Goal: Use online tool/utility: Use online tool/utility

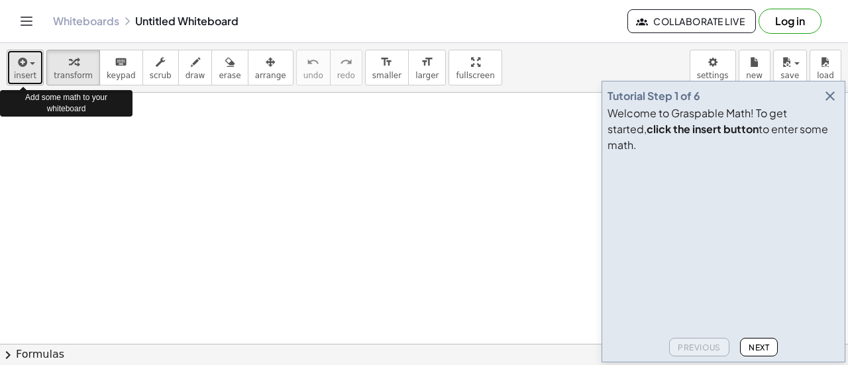
click at [26, 75] on span "insert" at bounding box center [25, 75] width 23 height 9
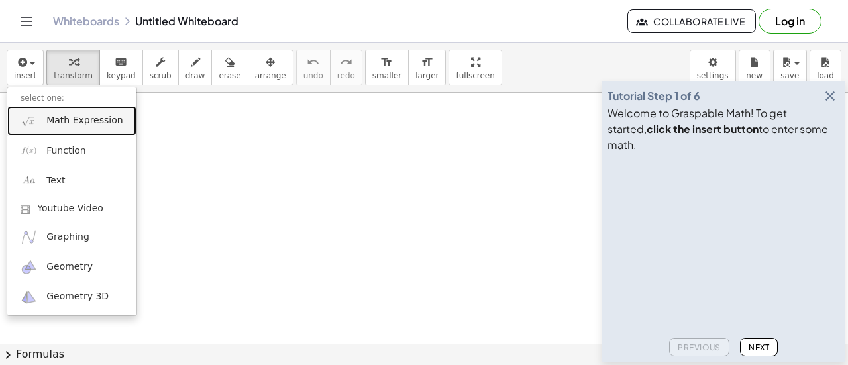
click at [64, 126] on span "Math Expression" at bounding box center [84, 120] width 76 height 13
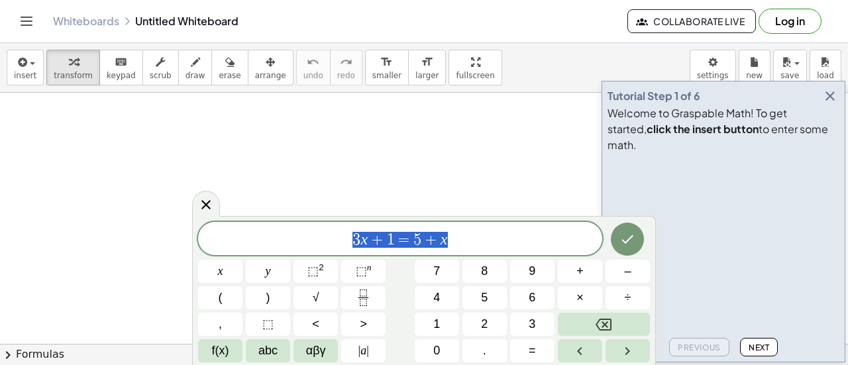
drag, startPoint x: 466, startPoint y: 244, endPoint x: 337, endPoint y: 239, distance: 128.6
click at [337, 239] on span "3 x + 1 = 5 + x" at bounding box center [400, 240] width 404 height 19
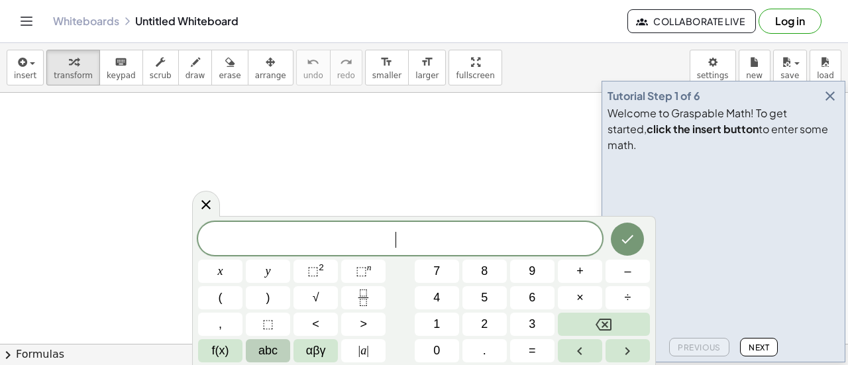
click at [270, 354] on span "abc" at bounding box center [267, 351] width 19 height 18
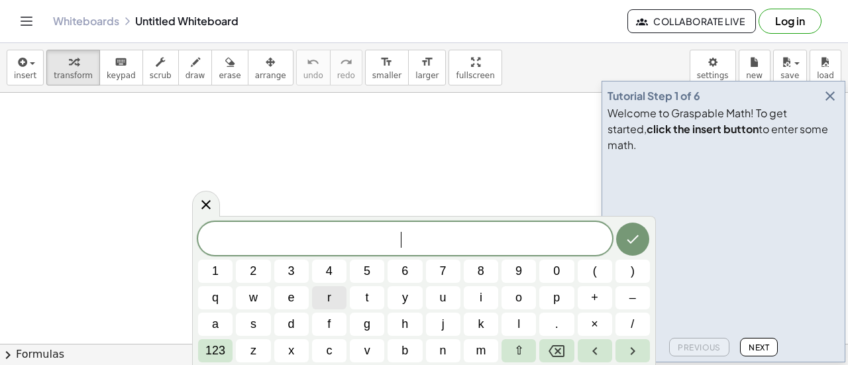
click at [333, 292] on button "r" at bounding box center [329, 297] width 34 height 23
click at [217, 353] on span "123" at bounding box center [215, 351] width 20 height 18
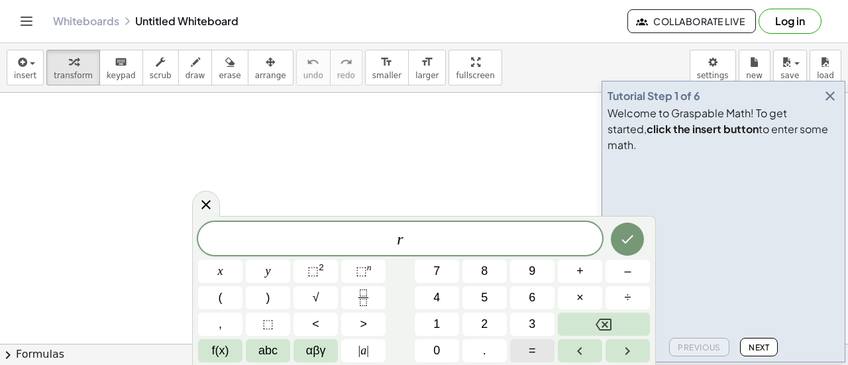
click at [538, 347] on button "=" at bounding box center [532, 350] width 44 height 23
click at [371, 296] on icon "Fraction" at bounding box center [363, 298] width 17 height 17
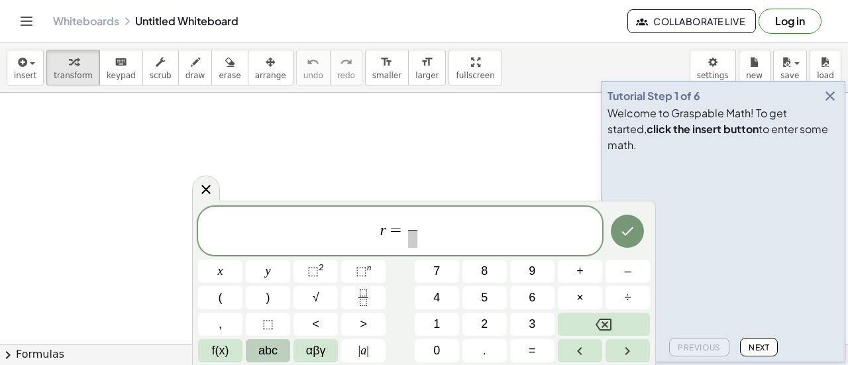
click at [274, 354] on span "abc" at bounding box center [267, 351] width 19 height 18
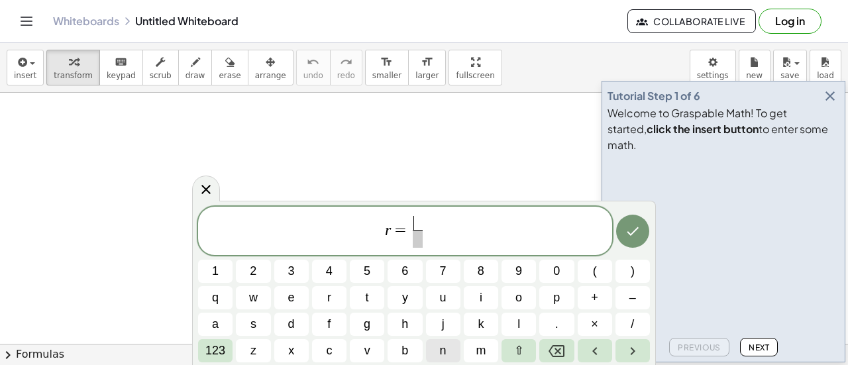
click at [445, 352] on span "n" at bounding box center [443, 351] width 7 height 18
click at [218, 352] on span "123" at bounding box center [215, 351] width 20 height 18
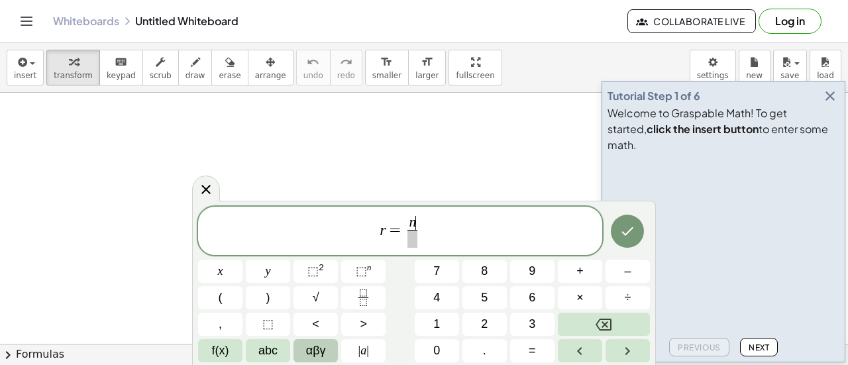
click at [319, 343] on span "αβγ" at bounding box center [316, 351] width 20 height 18
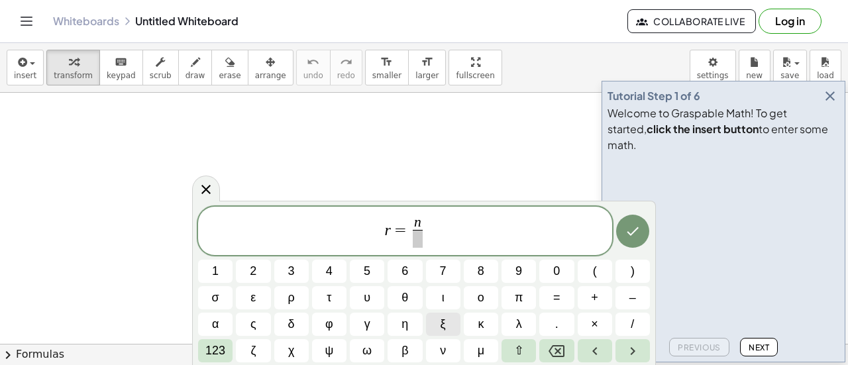
click at [452, 321] on button "ξ" at bounding box center [443, 324] width 34 height 23
click at [565, 343] on icon "Backspace" at bounding box center [557, 351] width 16 height 16
click at [253, 295] on span "ε" at bounding box center [252, 298] width 5 height 18
click at [219, 347] on span "123" at bounding box center [215, 351] width 20 height 18
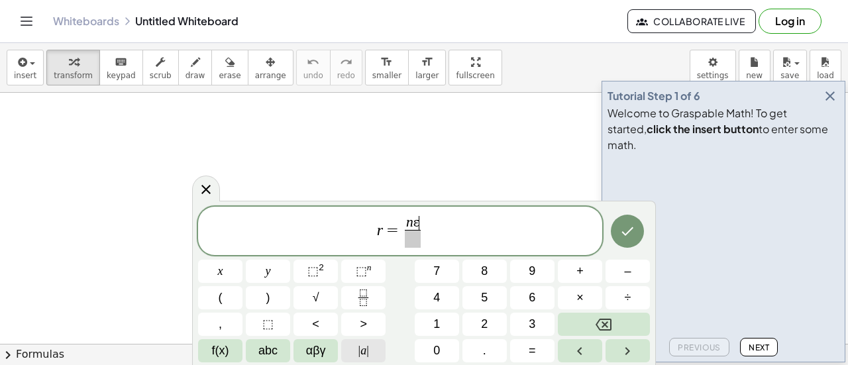
click at [347, 349] on button "| a |" at bounding box center [363, 350] width 44 height 23
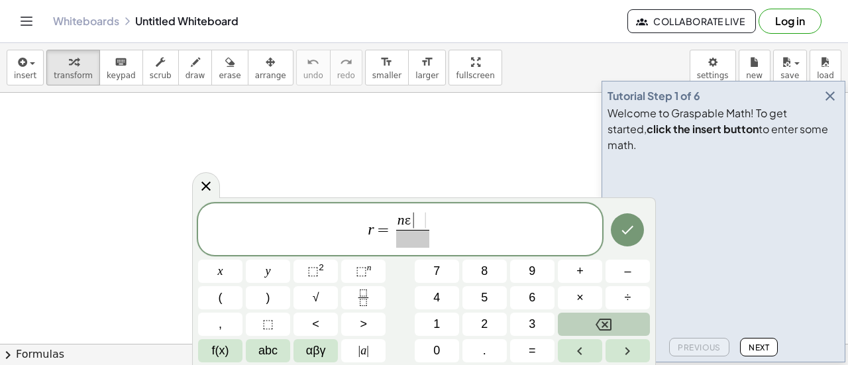
click at [609, 327] on icon "Backspace" at bounding box center [604, 325] width 16 height 16
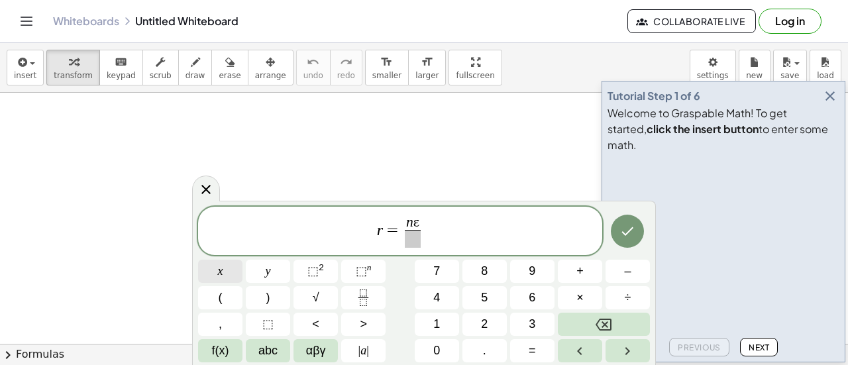
click at [219, 278] on span "x" at bounding box center [220, 271] width 5 height 18
click at [253, 280] on button "y" at bounding box center [268, 271] width 44 height 23
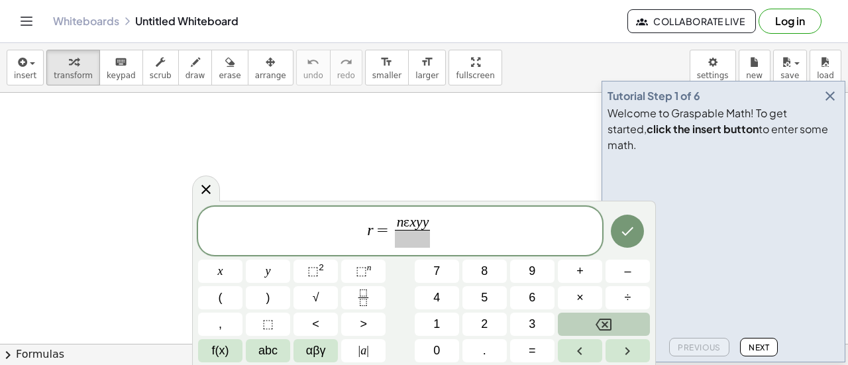
click at [596, 333] on button "Backspace" at bounding box center [604, 324] width 92 height 23
click at [630, 275] on span "–" at bounding box center [627, 271] width 7 height 18
click at [229, 296] on button "(" at bounding box center [220, 297] width 44 height 23
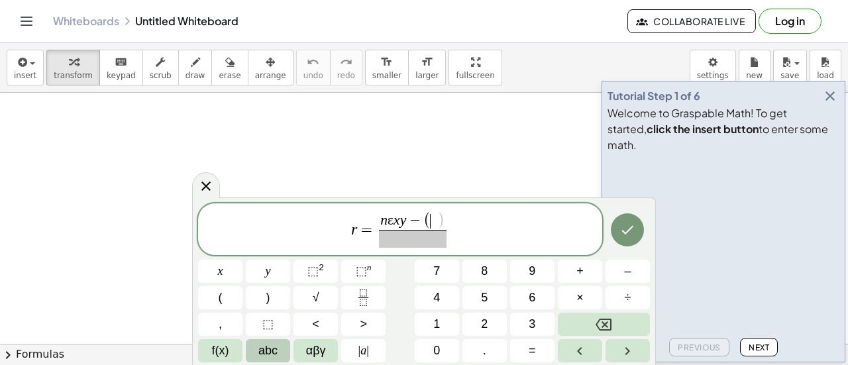
click at [268, 353] on span "abc" at bounding box center [267, 351] width 19 height 18
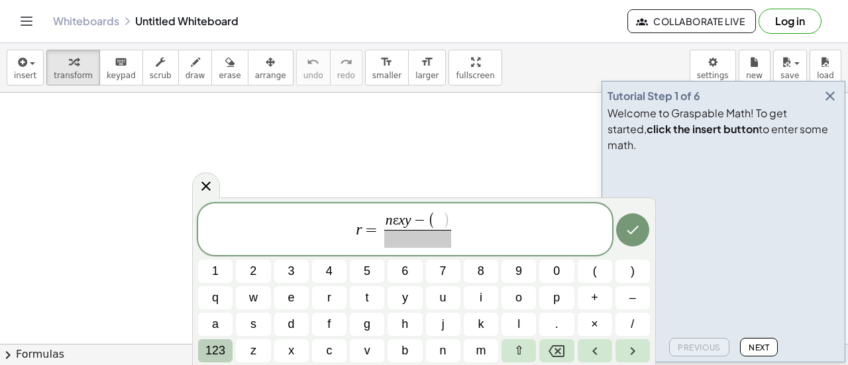
click at [220, 345] on span "123" at bounding box center [215, 351] width 20 height 18
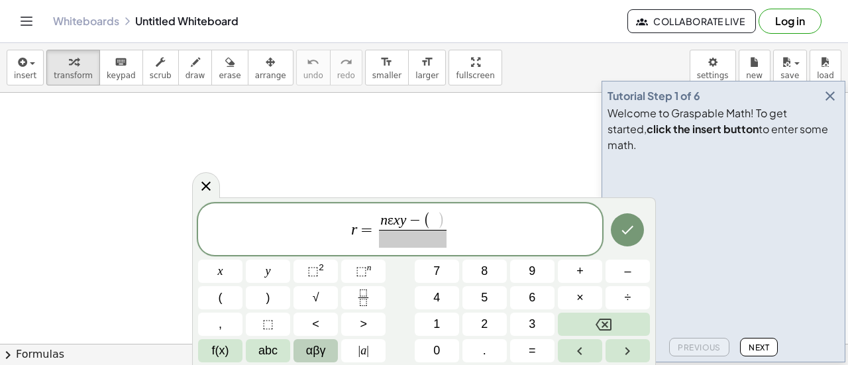
click at [319, 349] on span "αβγ" at bounding box center [316, 351] width 20 height 18
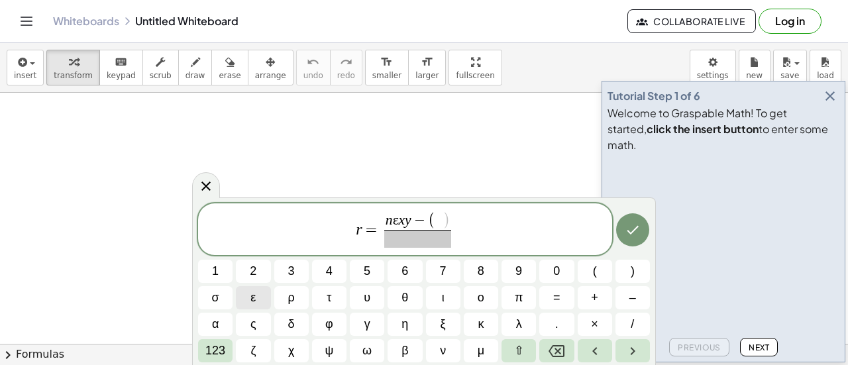
click at [248, 301] on button "ε" at bounding box center [253, 297] width 34 height 23
click at [216, 350] on span "123" at bounding box center [215, 351] width 20 height 18
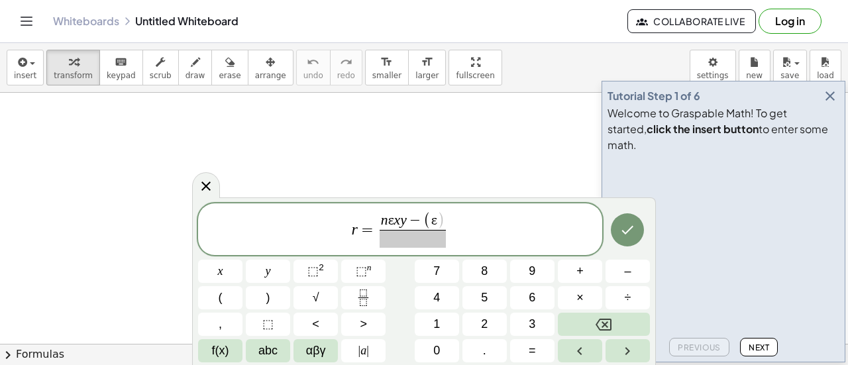
click at [216, 350] on span "f(x)" at bounding box center [220, 351] width 17 height 18
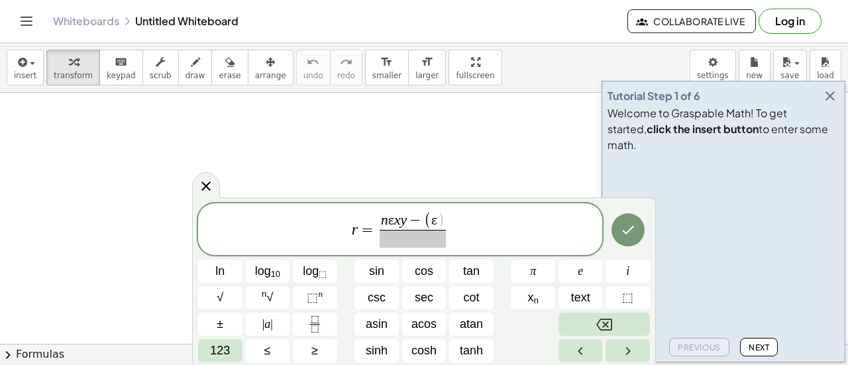
click at [216, 350] on span "123" at bounding box center [220, 351] width 20 height 18
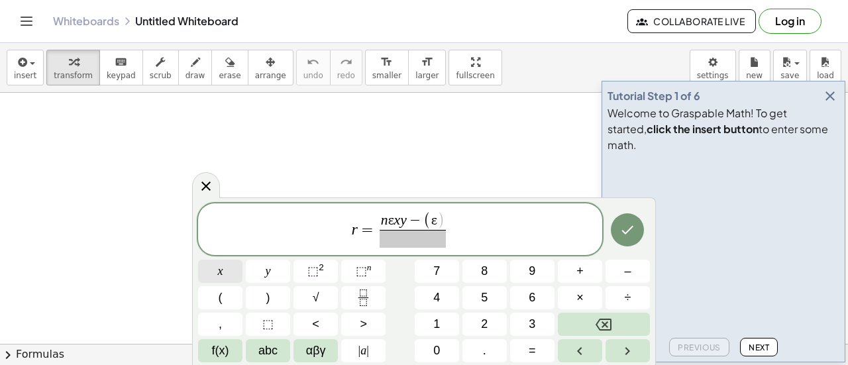
click at [223, 280] on button "x" at bounding box center [220, 271] width 44 height 23
click at [274, 299] on button ")" at bounding box center [268, 297] width 44 height 23
click at [223, 299] on button "(" at bounding box center [220, 297] width 44 height 23
click at [266, 347] on span "abc" at bounding box center [267, 351] width 19 height 18
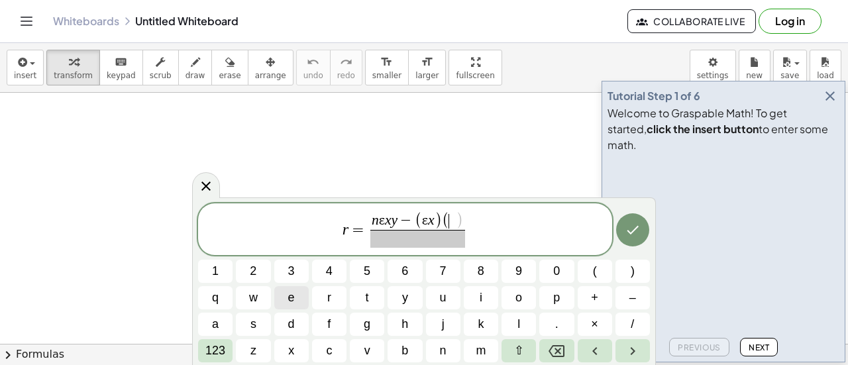
click at [288, 295] on span "e" at bounding box center [291, 298] width 7 height 18
click at [551, 356] on icon "Backspace" at bounding box center [557, 351] width 16 height 16
click at [216, 353] on span "123" at bounding box center [215, 351] width 20 height 18
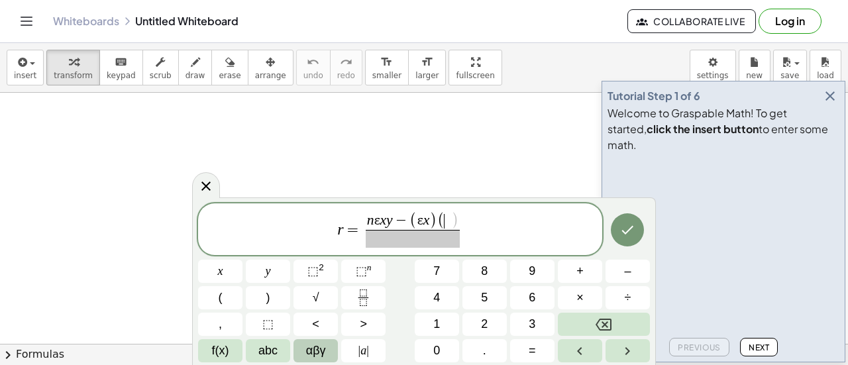
click at [318, 348] on span "αβγ" at bounding box center [316, 351] width 20 height 18
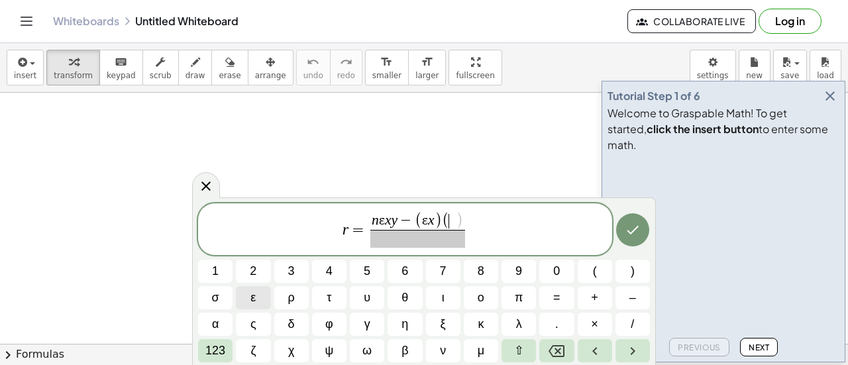
click at [253, 293] on span "ε" at bounding box center [252, 298] width 5 height 18
click at [215, 349] on span "123" at bounding box center [215, 351] width 20 height 18
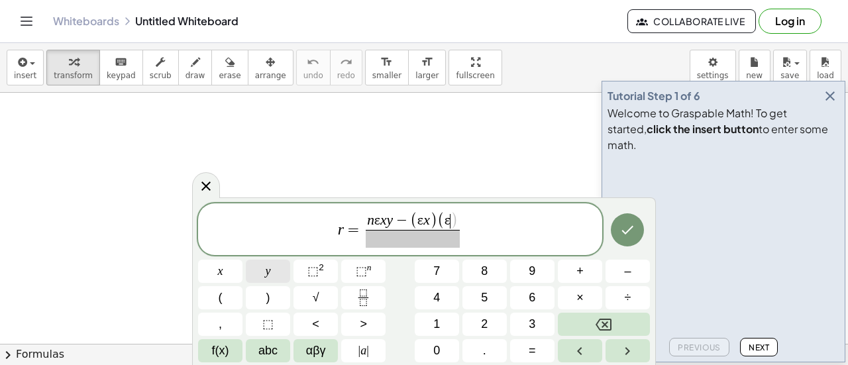
click at [268, 264] on span "y" at bounding box center [268, 271] width 5 height 18
click at [371, 241] on span "​" at bounding box center [412, 239] width 100 height 18
click at [320, 299] on button "√" at bounding box center [316, 297] width 44 height 23
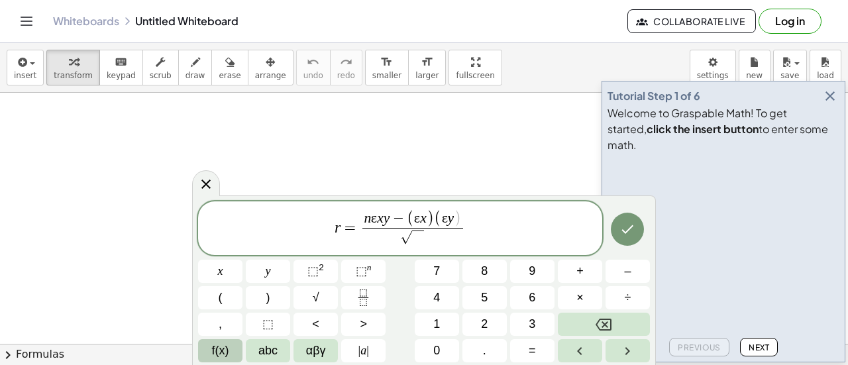
click at [228, 346] on span "f(x)" at bounding box center [220, 351] width 17 height 18
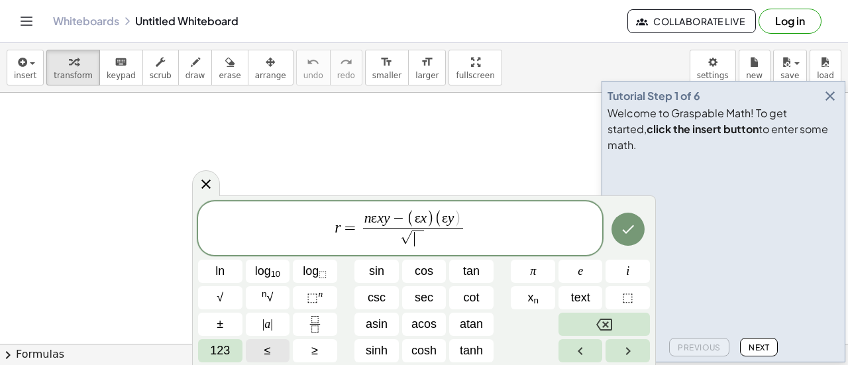
click at [228, 346] on span "123" at bounding box center [220, 351] width 20 height 18
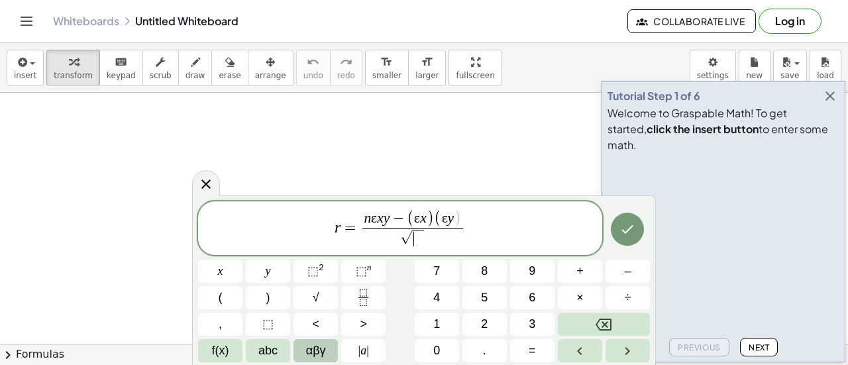
click at [307, 343] on span "αβγ" at bounding box center [316, 351] width 20 height 18
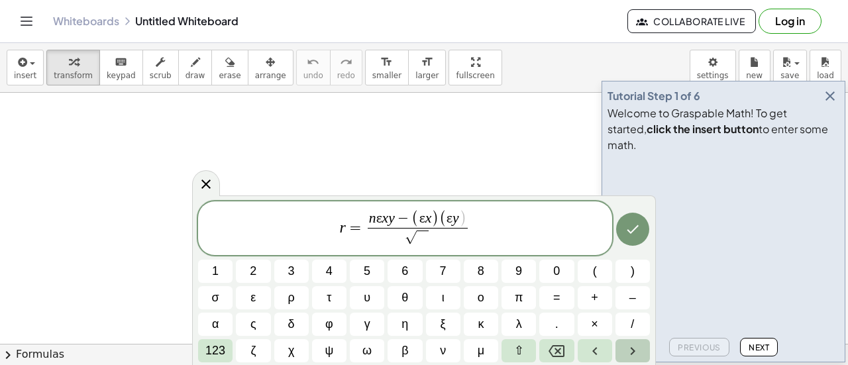
click at [621, 349] on button "Right arrow" at bounding box center [633, 350] width 34 height 23
click at [596, 354] on icon "Left arrow" at bounding box center [594, 351] width 5 height 8
click at [219, 348] on span "123" at bounding box center [215, 351] width 20 height 18
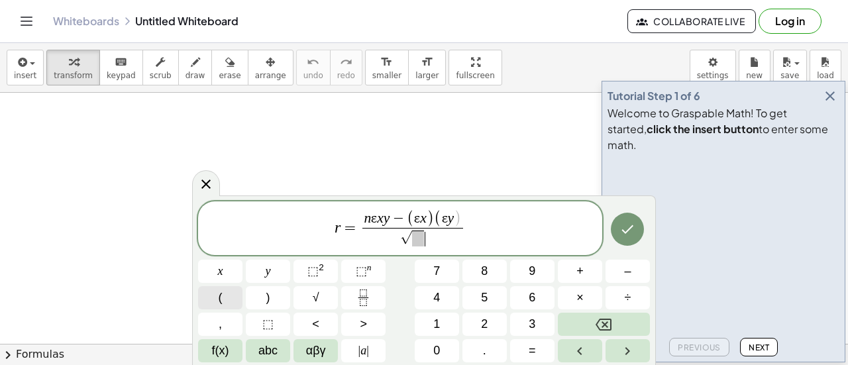
click at [219, 297] on span "(" at bounding box center [221, 298] width 4 height 18
click at [592, 318] on button "Backspace" at bounding box center [604, 324] width 92 height 23
click at [420, 238] on span at bounding box center [418, 239] width 12 height 16
click at [222, 301] on button "(" at bounding box center [220, 297] width 44 height 23
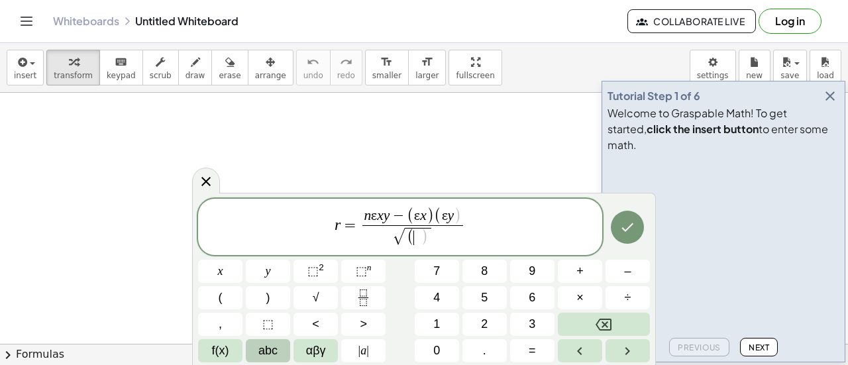
click at [273, 354] on span "abc" at bounding box center [267, 351] width 19 height 18
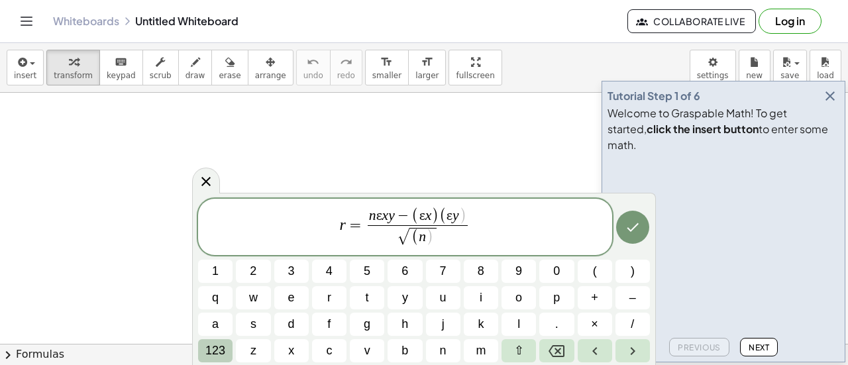
click at [224, 356] on span "123" at bounding box center [215, 351] width 20 height 18
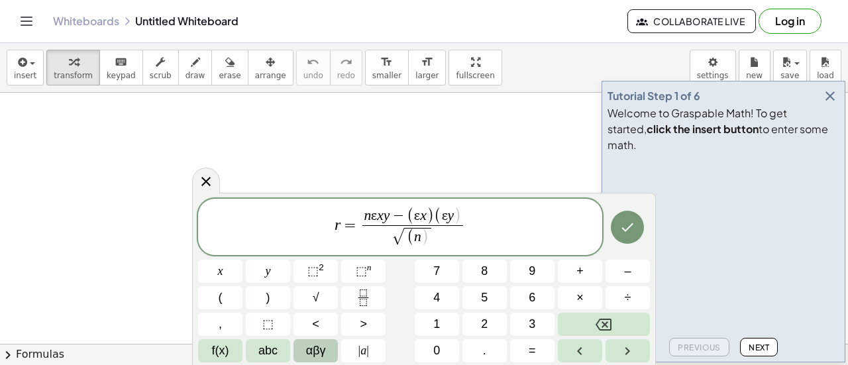
click at [331, 346] on button "αβγ" at bounding box center [316, 350] width 44 height 23
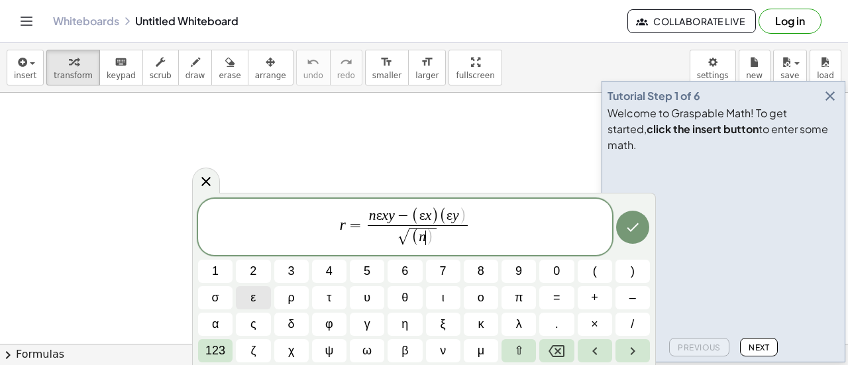
click at [256, 292] on button "ε" at bounding box center [253, 297] width 34 height 23
click at [219, 348] on span "123" at bounding box center [215, 351] width 20 height 18
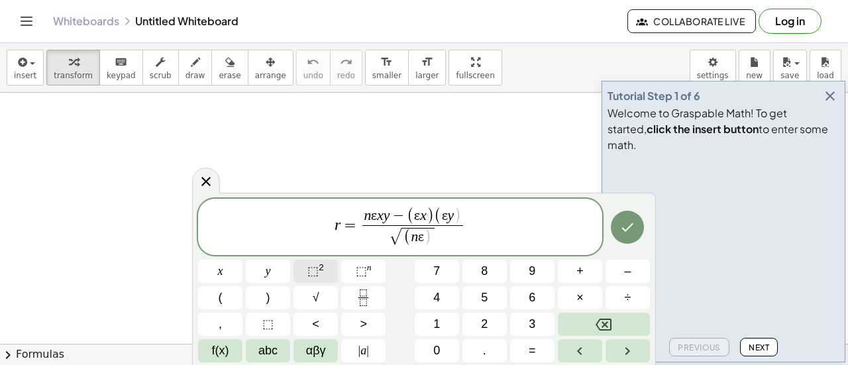
click at [313, 270] on span "⬚" at bounding box center [312, 270] width 11 height 13
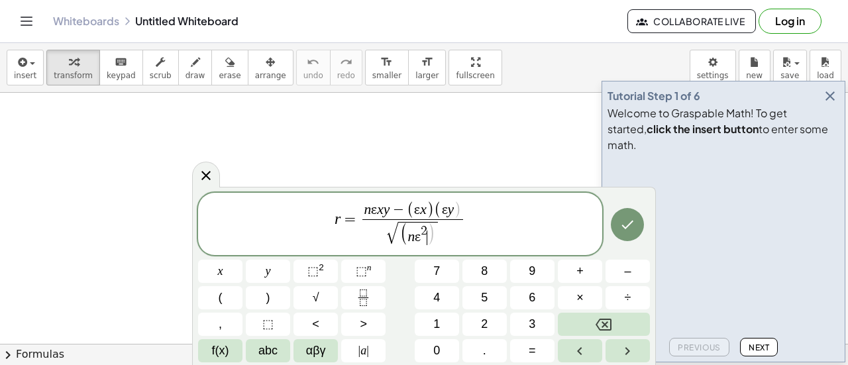
click at [419, 239] on span "ε" at bounding box center [418, 237] width 6 height 15
click at [405, 240] on var "n" at bounding box center [408, 237] width 7 height 16
click at [409, 240] on var "n" at bounding box center [408, 237] width 7 height 16
click at [368, 210] on var "n" at bounding box center [367, 209] width 7 height 16
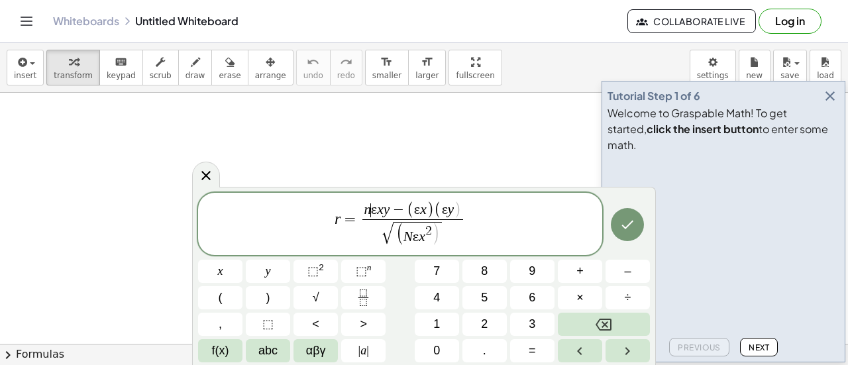
click at [368, 210] on var "n" at bounding box center [367, 209] width 7 height 16
click at [519, 241] on span "r = N ε x y − ( ε x ) ( ε y ) √ ( N ε x 2 ) ​ ​" at bounding box center [400, 225] width 404 height 48
click at [451, 239] on span "√ ( N ε x 2 ) ​" at bounding box center [412, 233] width 103 height 28
click at [319, 347] on span "αβγ" at bounding box center [316, 351] width 20 height 18
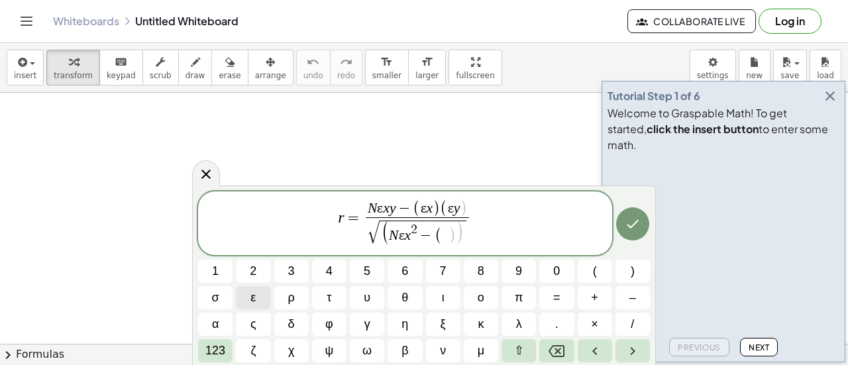
click at [260, 302] on button "ε" at bounding box center [253, 297] width 34 height 23
click at [221, 349] on span "123" at bounding box center [215, 351] width 20 height 18
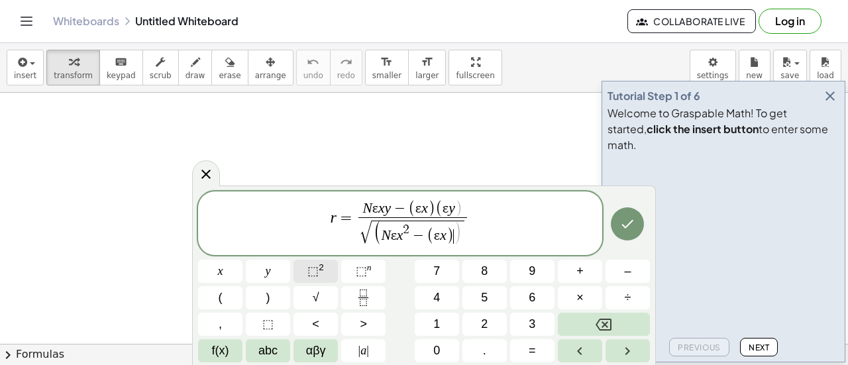
click at [313, 271] on span "⬚" at bounding box center [312, 270] width 11 height 13
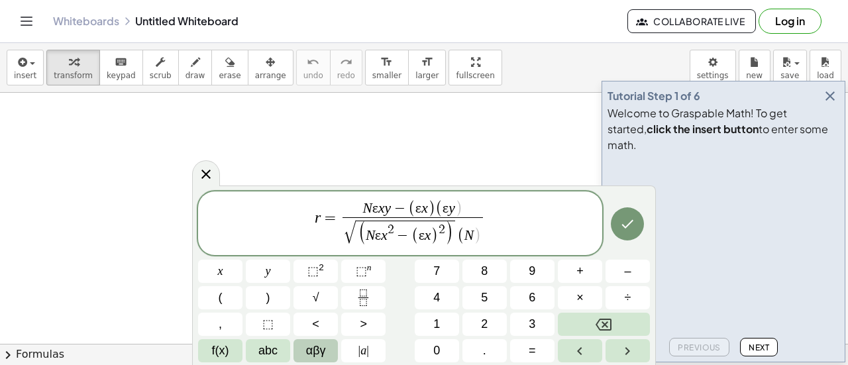
click at [318, 352] on span "αβγ" at bounding box center [316, 351] width 20 height 18
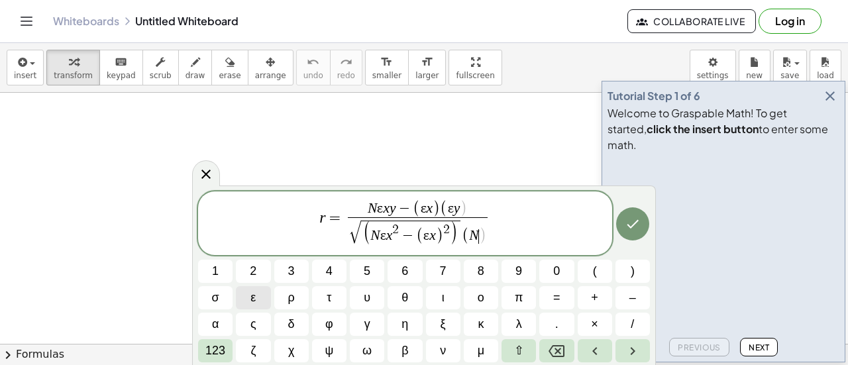
click at [249, 290] on button "ε" at bounding box center [253, 297] width 34 height 23
click at [211, 349] on span "123" at bounding box center [215, 351] width 20 height 18
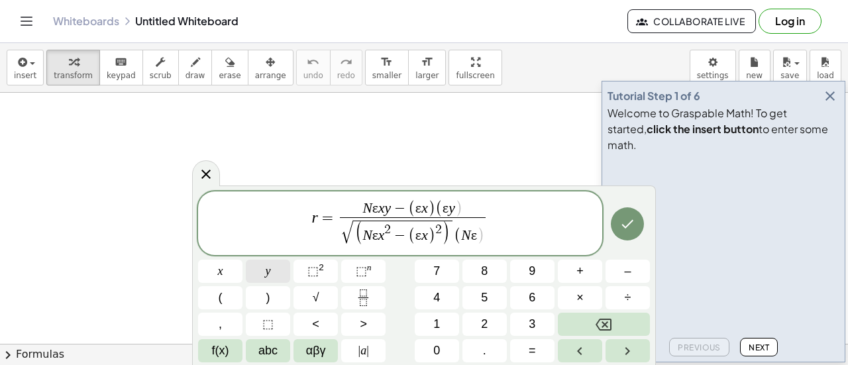
click at [274, 270] on button "y" at bounding box center [268, 271] width 44 height 23
click at [311, 274] on span "⬚" at bounding box center [312, 270] width 11 height 13
click at [614, 270] on button "–" at bounding box center [628, 271] width 44 height 23
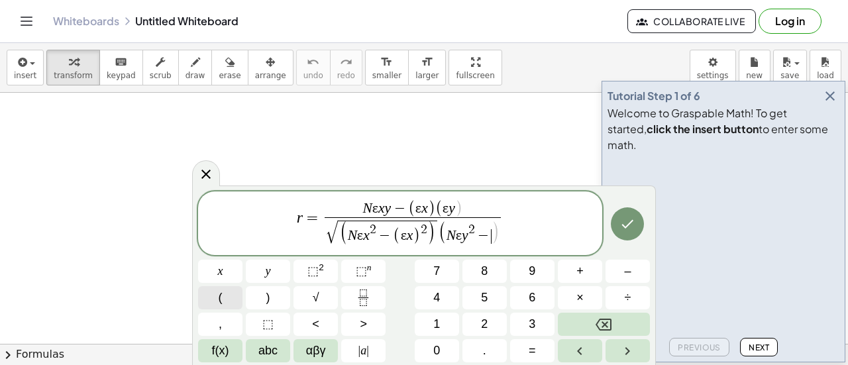
click at [238, 290] on button "(" at bounding box center [220, 297] width 44 height 23
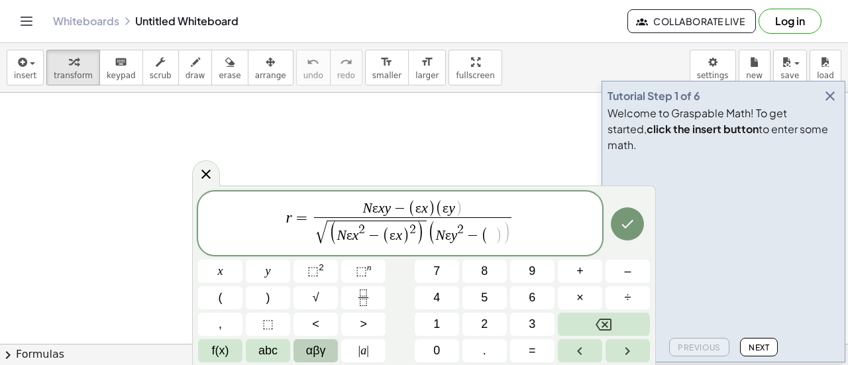
click at [304, 357] on button "αβγ" at bounding box center [316, 350] width 44 height 23
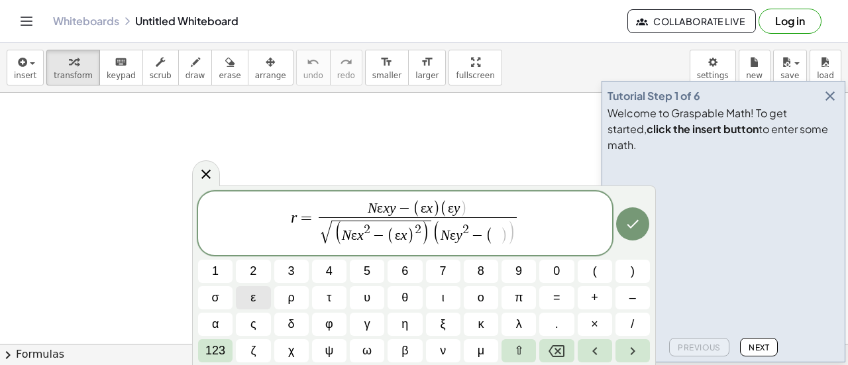
click at [248, 297] on button "ε" at bounding box center [253, 297] width 34 height 23
click at [366, 323] on span "γ" at bounding box center [367, 324] width 6 height 18
click at [597, 330] on span "×" at bounding box center [594, 324] width 7 height 18
click at [561, 349] on icon "Backspace" at bounding box center [557, 351] width 16 height 12
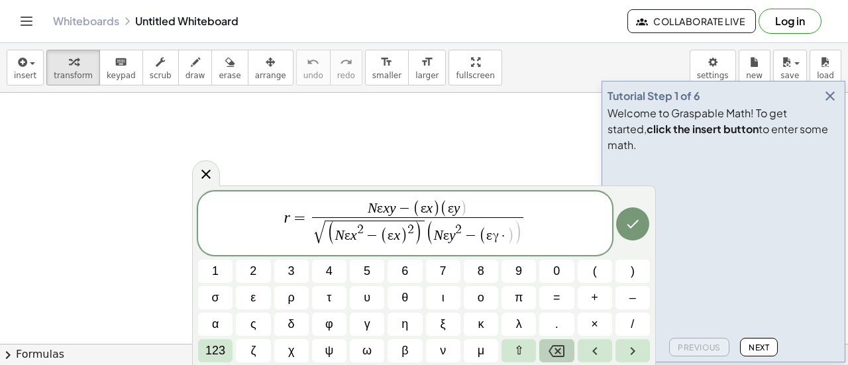
click at [561, 349] on icon "Backspace" at bounding box center [557, 351] width 16 height 12
click at [375, 211] on var "N" at bounding box center [372, 208] width 9 height 16
click at [557, 328] on span "." at bounding box center [556, 324] width 3 height 18
click at [349, 235] on var "N" at bounding box center [346, 235] width 9 height 16
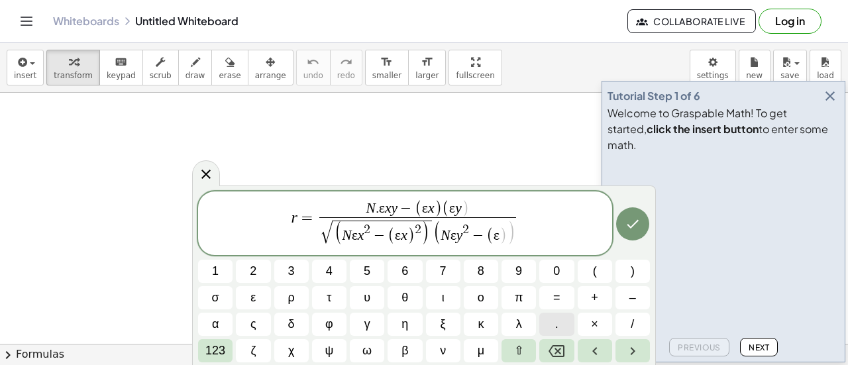
click at [552, 325] on button "." at bounding box center [556, 324] width 34 height 23
click at [453, 239] on span "ε" at bounding box center [455, 236] width 6 height 15
click at [552, 329] on button "." at bounding box center [556, 324] width 34 height 23
click at [504, 235] on span ")" at bounding box center [506, 235] width 7 height 17
click at [219, 344] on span "123" at bounding box center [215, 351] width 20 height 18
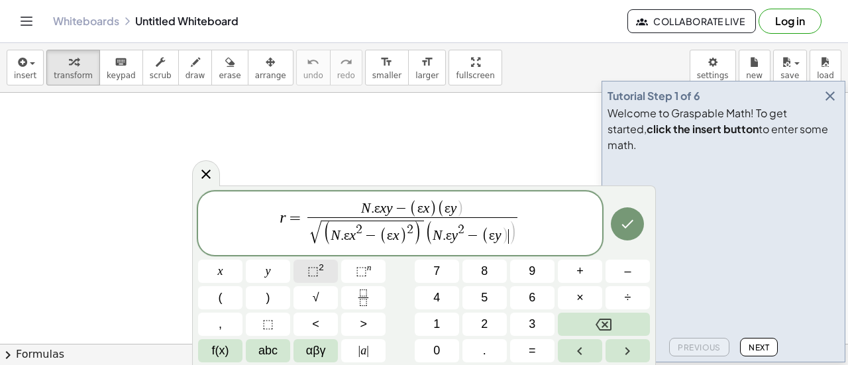
click at [326, 267] on button "⬚ 2" at bounding box center [316, 271] width 44 height 23
click at [522, 231] on span "·" at bounding box center [519, 236] width 8 height 15
click at [417, 225] on span "√ ( N . ε x 2 − ( ε x ) 2 ) ​" at bounding box center [360, 233] width 116 height 27
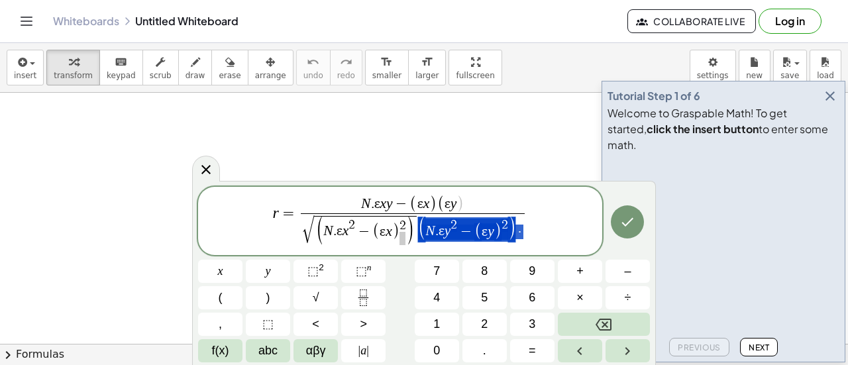
drag, startPoint x: 523, startPoint y: 226, endPoint x: 427, endPoint y: 241, distance: 97.2
click at [555, 234] on span "r = N . ε x y − ( ε x ) ( ε y ) √ ( N . ε x 2 − ( ε x ) 2 ​ ) ( N . ε y 2 − ( ε…" at bounding box center [400, 222] width 404 height 54
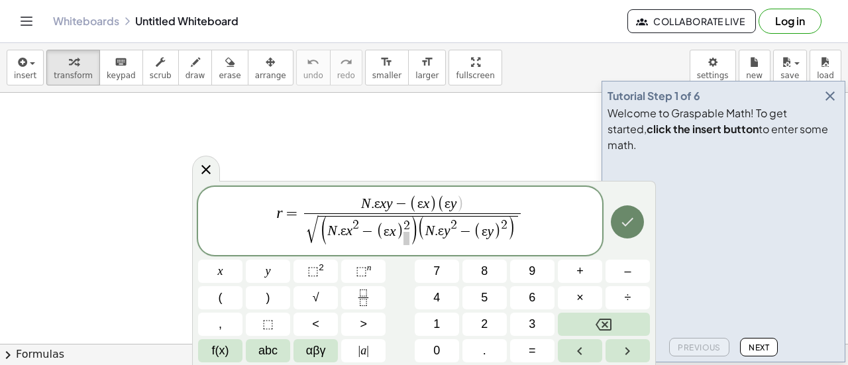
click at [629, 217] on icon "Done" at bounding box center [627, 222] width 16 height 16
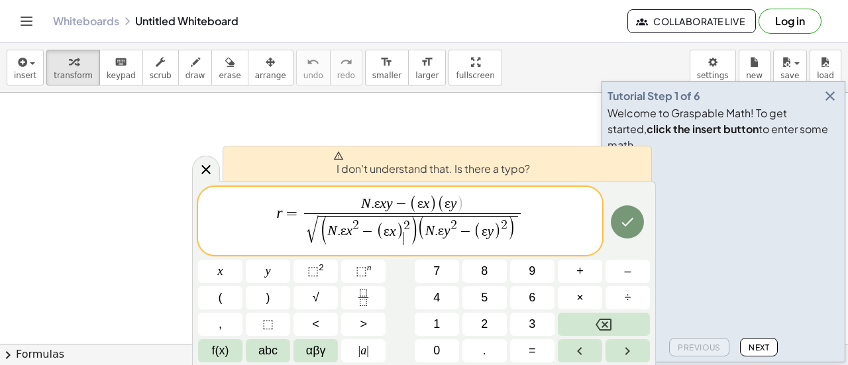
click at [407, 236] on span "​" at bounding box center [406, 238] width 6 height 13
click at [616, 221] on button "Done" at bounding box center [627, 221] width 33 height 33
click at [550, 241] on span "r = N . ε x y − ( ε x ) ( ε y ) √ ( N . ε x 2 − ( ε x ) 2 ​ ) ( N . ε y 2 − ( ε…" at bounding box center [400, 222] width 404 height 54
click at [575, 222] on span "r = N . ε x y − ( ε x ) ( ε y ) √ ( N . ε x 2 − ( ε x ) 2 ​ ) ( N . ε y 2 − ( ε…" at bounding box center [400, 222] width 404 height 54
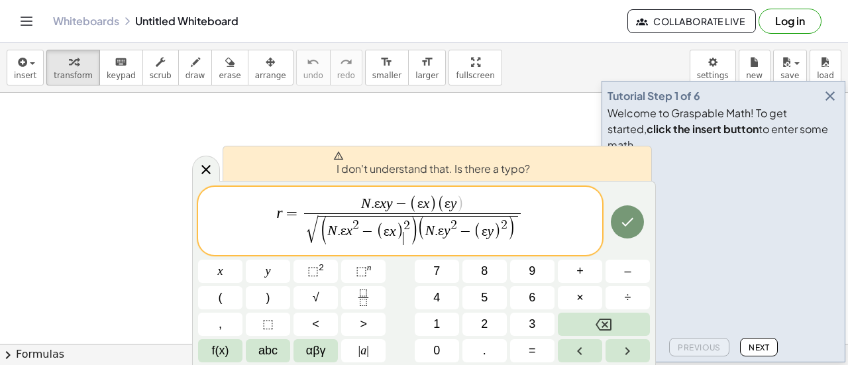
click at [405, 242] on span "​" at bounding box center [406, 238] width 6 height 13
click at [318, 275] on span "⬚" at bounding box center [312, 270] width 11 height 13
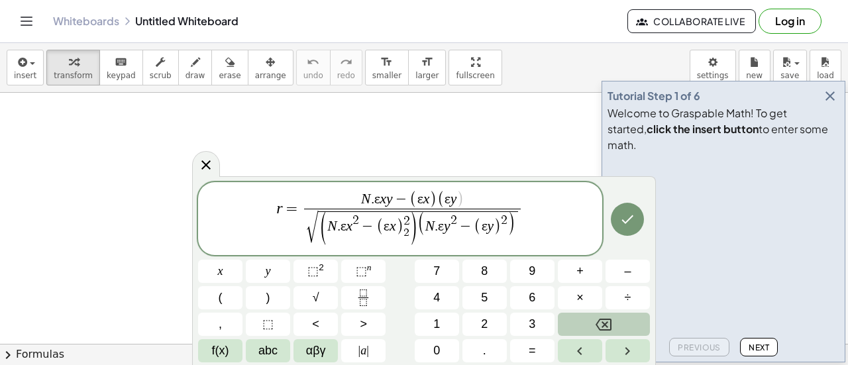
click at [603, 319] on icon "Backspace" at bounding box center [604, 325] width 16 height 12
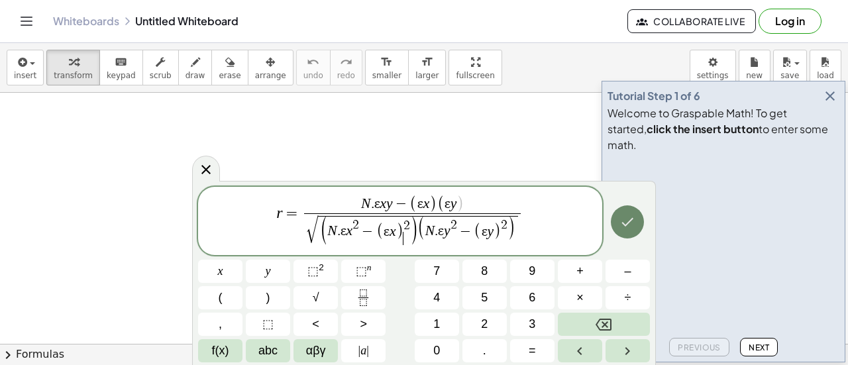
click at [631, 225] on icon "Done" at bounding box center [627, 222] width 16 height 16
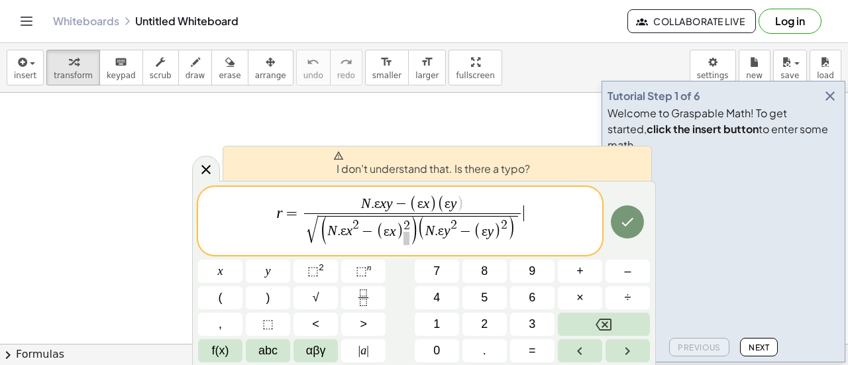
click at [588, 220] on span "r = N . ε x y − ( ε x ) ( ε y ) √ ( N . ε x 2 − ( ε x ) 2 ​ ) ( N . ε y 2 − ( ε…" at bounding box center [400, 222] width 404 height 54
click at [411, 230] on span ")" at bounding box center [413, 232] width 9 height 31
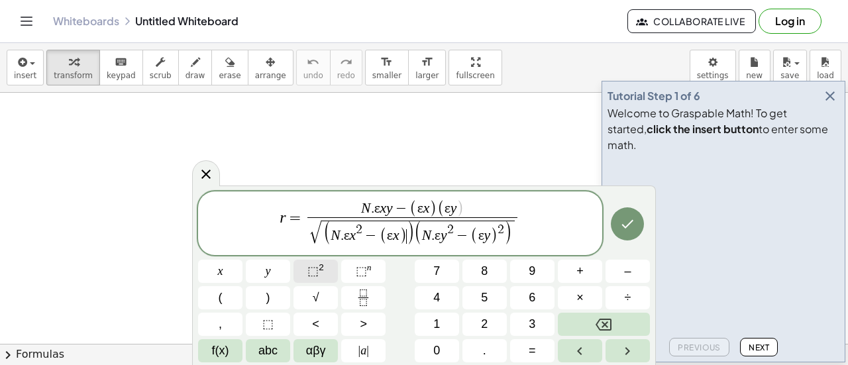
click at [324, 266] on button "⬚ 2" at bounding box center [316, 271] width 44 height 23
click at [623, 226] on icon "Done" at bounding box center [628, 223] width 12 height 9
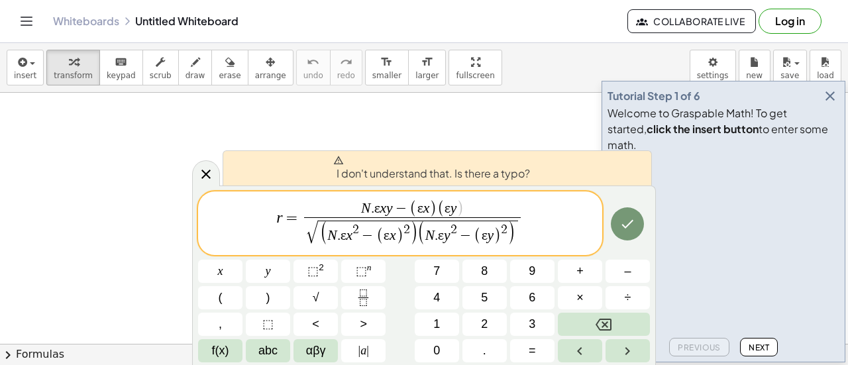
click at [563, 230] on span "r = N . ε x y − ( ε x ) ( ε y ) √ ( N . ε x 2 − ( ε x ) 2 ​ ) ( N . ε y 2 − ( ε…" at bounding box center [400, 224] width 404 height 50
click at [536, 116] on div at bounding box center [424, 265] width 848 height 590
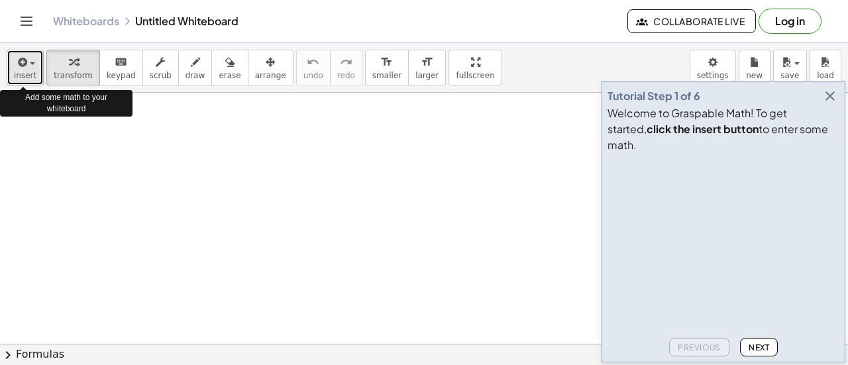
click at [25, 76] on span "insert" at bounding box center [25, 75] width 23 height 9
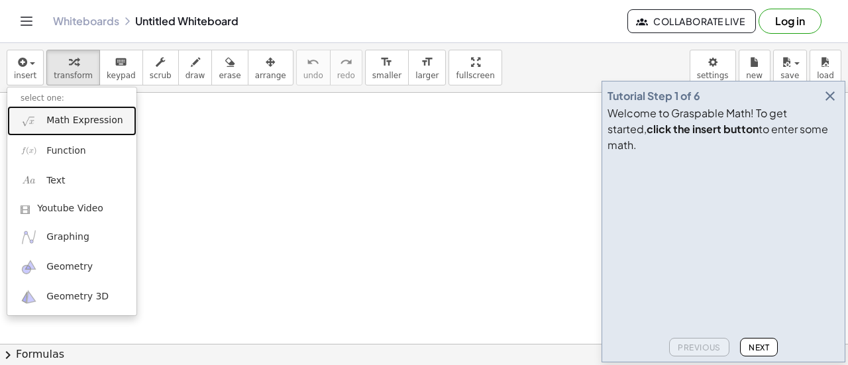
click at [56, 127] on link "Math Expression" at bounding box center [71, 121] width 129 height 30
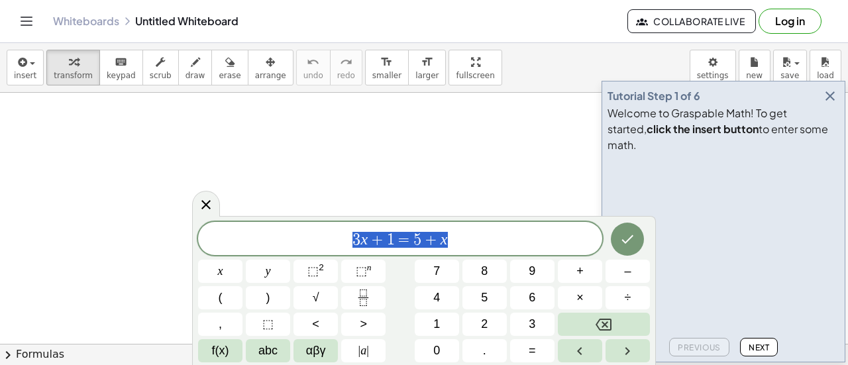
drag, startPoint x: 484, startPoint y: 230, endPoint x: 307, endPoint y: 241, distance: 177.3
click at [307, 241] on span "3 x + 1 = 5 + x" at bounding box center [400, 240] width 404 height 19
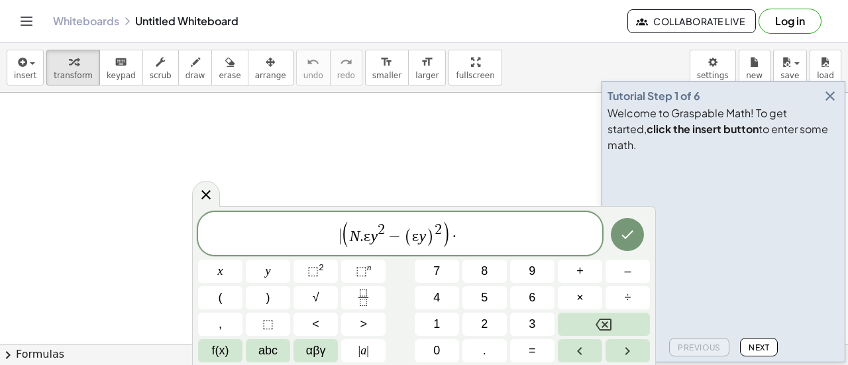
click at [338, 233] on span "​ ( N . ε y 2 − ( ε y ) 2 ) ·" at bounding box center [400, 234] width 404 height 29
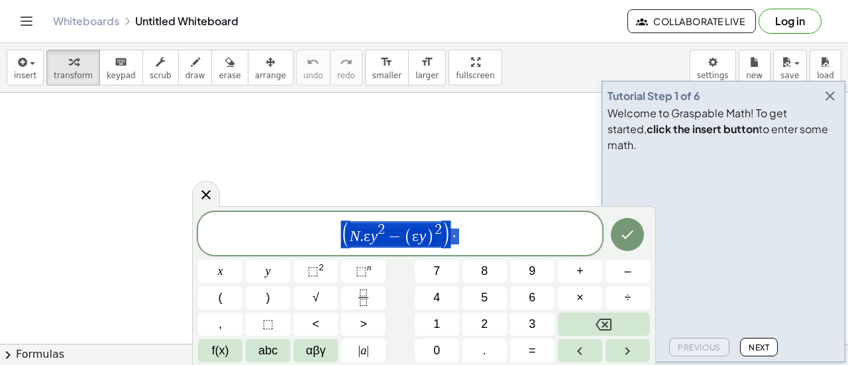
drag, startPoint x: 486, startPoint y: 239, endPoint x: 346, endPoint y: 241, distance: 140.5
click at [346, 241] on span "( N . ε y 2 − ( ε y ) 2 ) ·" at bounding box center [400, 234] width 404 height 29
click at [370, 301] on icon "Fraction" at bounding box center [363, 298] width 17 height 17
drag, startPoint x: 488, startPoint y: 240, endPoint x: 272, endPoint y: 241, distance: 216.0
click at [272, 241] on span "( N . ε y 2 − ( ε y ) 2 )" at bounding box center [400, 234] width 404 height 29
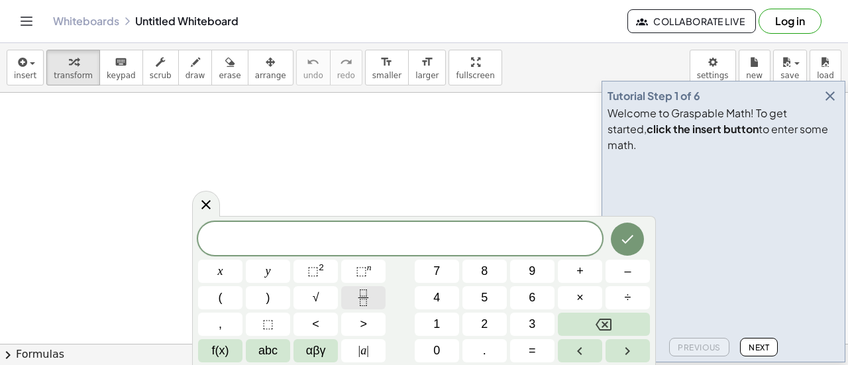
click at [368, 296] on icon "Fraction" at bounding box center [363, 298] width 17 height 17
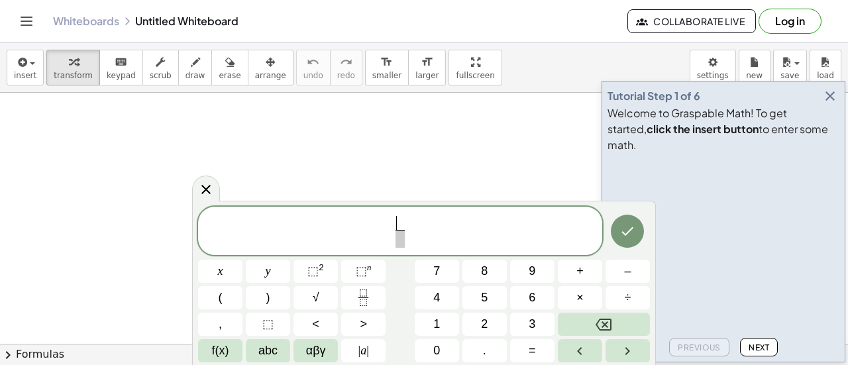
click at [399, 239] on span at bounding box center [400, 239] width 9 height 18
click at [319, 301] on button "√" at bounding box center [316, 297] width 44 height 23
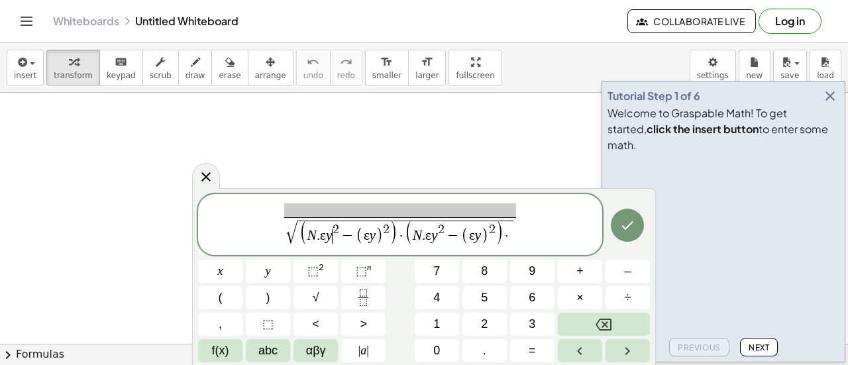
click at [330, 235] on var "y" at bounding box center [329, 235] width 7 height 16
click at [375, 239] on span "( ε y ​ )" at bounding box center [369, 236] width 27 height 17
click at [514, 233] on span "√ ( N . ε x 2 − ( ε x ) 2 ) · ( N . ε y 2 − ( ε y ) 2 ) · ​" at bounding box center [400, 233] width 229 height 27
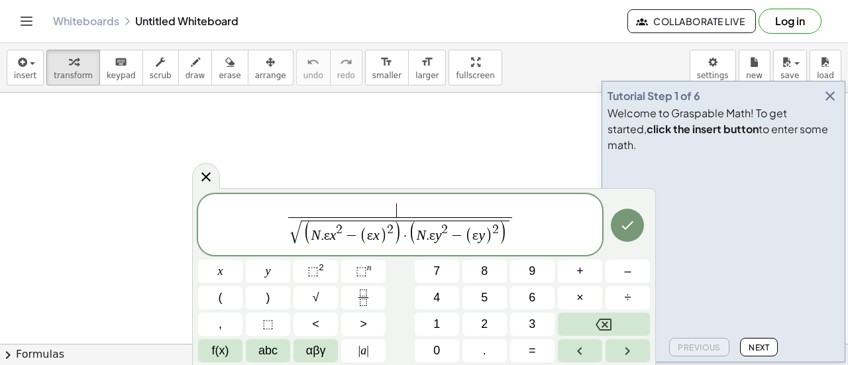
click at [382, 205] on span "​" at bounding box center [400, 210] width 225 height 15
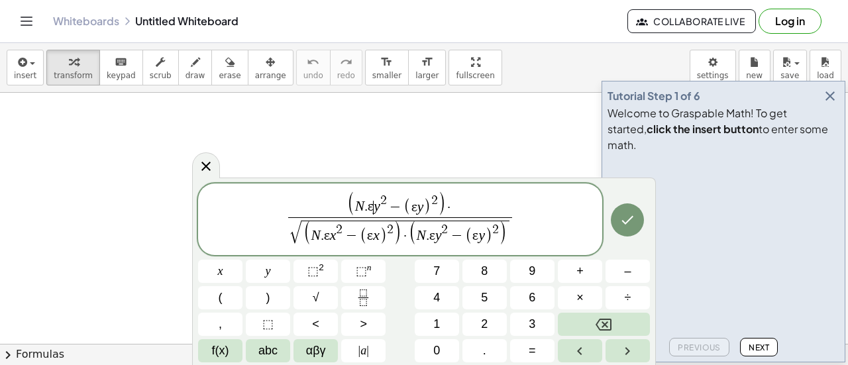
click at [374, 211] on span "N . ε ​ y 2 − ( ε y ) 2" at bounding box center [396, 205] width 83 height 22
click at [392, 204] on span "−" at bounding box center [398, 208] width 17 height 15
click at [350, 206] on span "(" at bounding box center [349, 204] width 8 height 25
click at [402, 201] on span "N . ε x y − ​ ( ε y ) 2 ·" at bounding box center [400, 206] width 225 height 22
click at [393, 201] on span "N . ε x y − ​ ( ε y ) 2 ·" at bounding box center [400, 206] width 225 height 22
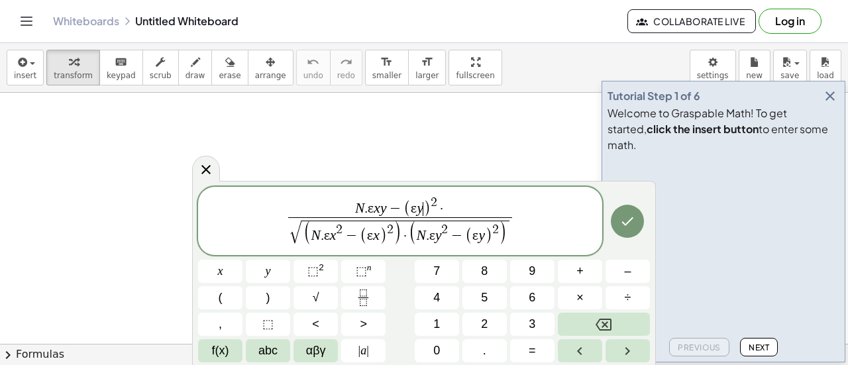
click at [425, 211] on span ")" at bounding box center [426, 208] width 7 height 17
click at [309, 347] on span "αβγ" at bounding box center [316, 351] width 20 height 18
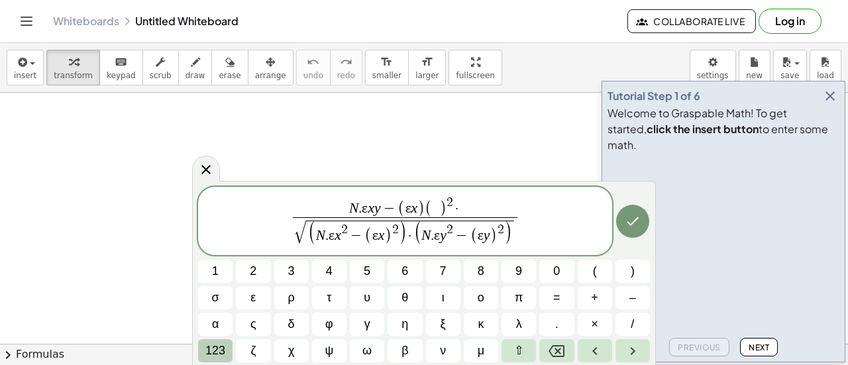
click at [217, 352] on span "123" at bounding box center [215, 351] width 20 height 18
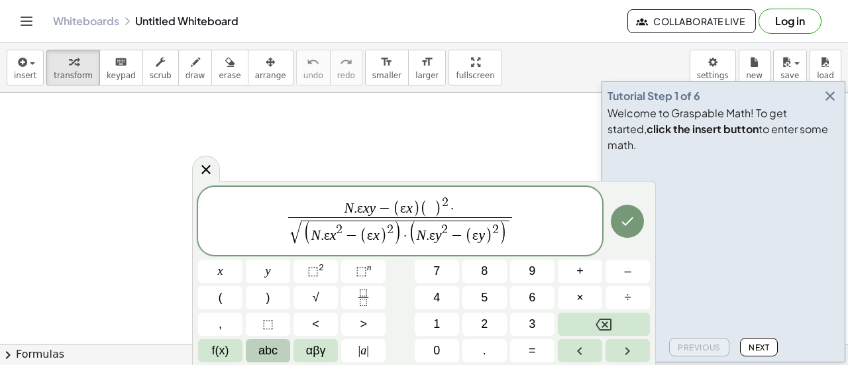
click at [260, 350] on span "abc" at bounding box center [267, 351] width 19 height 18
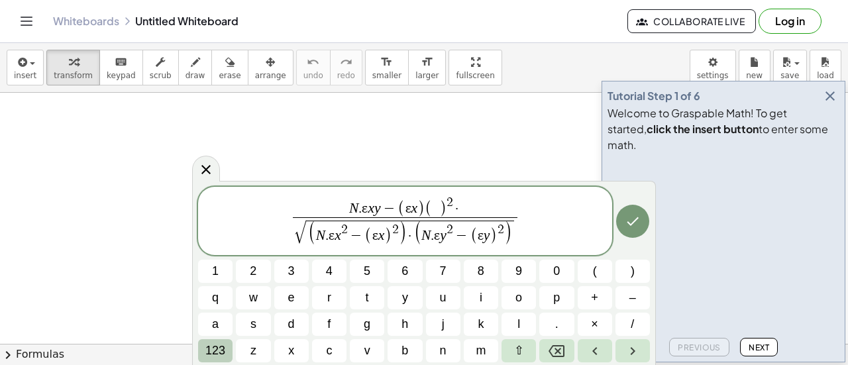
click at [215, 347] on span "123" at bounding box center [215, 351] width 20 height 18
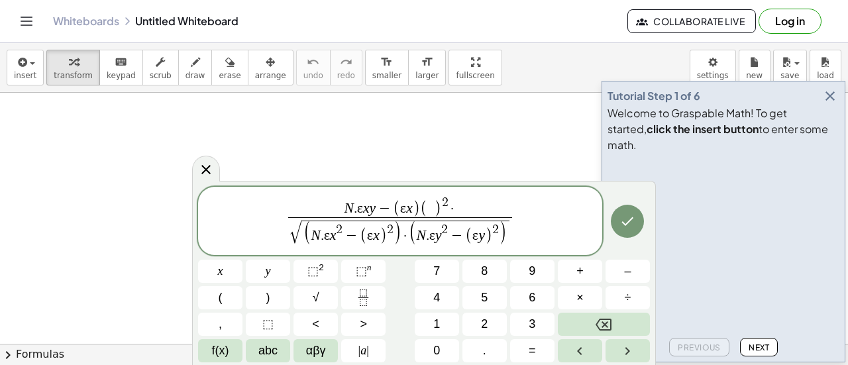
click at [215, 347] on span "f(x)" at bounding box center [220, 351] width 17 height 18
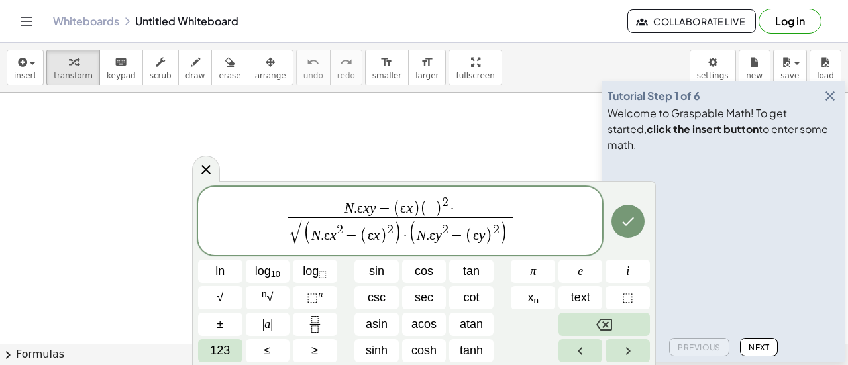
click at [215, 347] on span "123" at bounding box center [220, 351] width 20 height 18
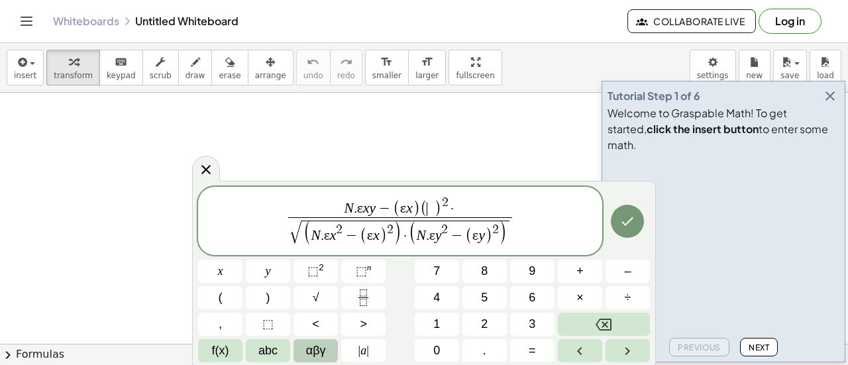
click at [299, 348] on button "αβγ" at bounding box center [316, 350] width 44 height 23
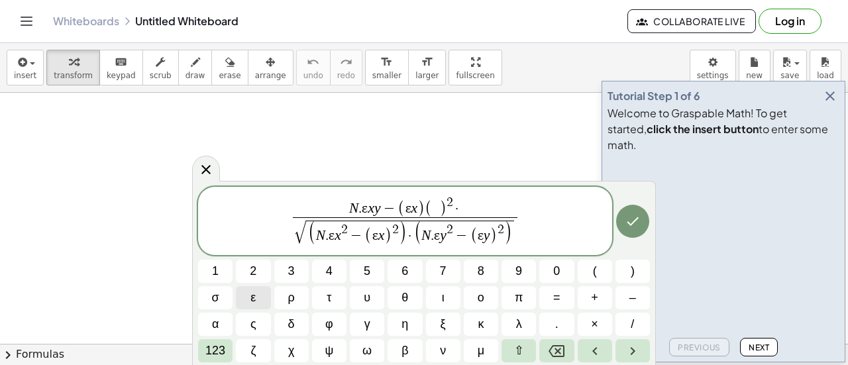
click at [252, 288] on button "ε" at bounding box center [253, 297] width 34 height 23
click at [216, 356] on span "123" at bounding box center [215, 351] width 20 height 18
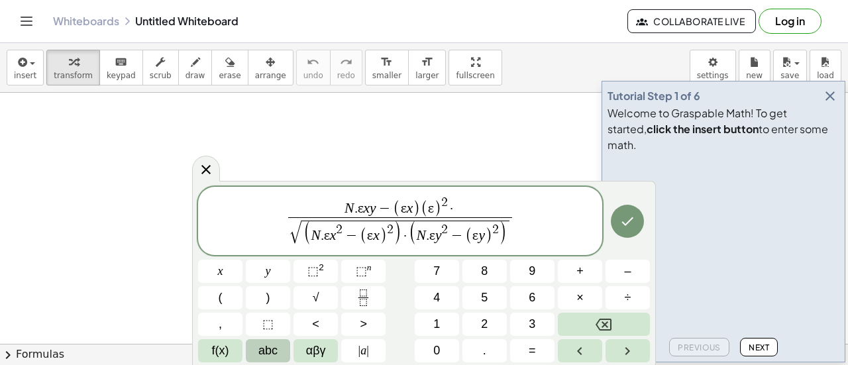
click at [256, 353] on button "abc" at bounding box center [268, 350] width 44 height 23
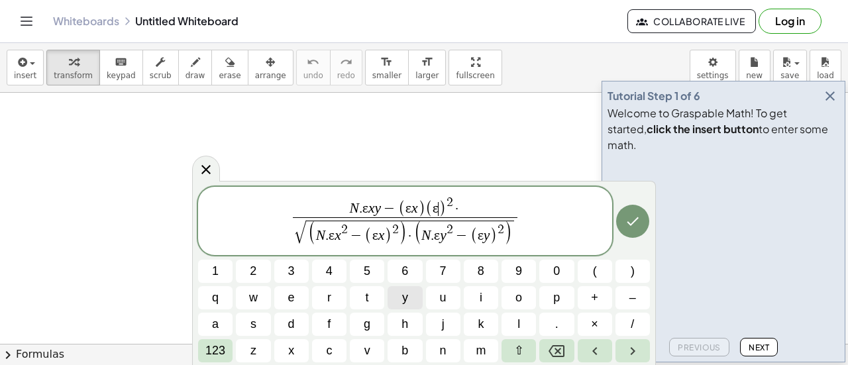
click at [406, 294] on span "y" at bounding box center [405, 298] width 6 height 18
click at [470, 215] on span "N . ε x y − ( ε x ) ( ε y ) 2 · ​" at bounding box center [405, 207] width 225 height 22
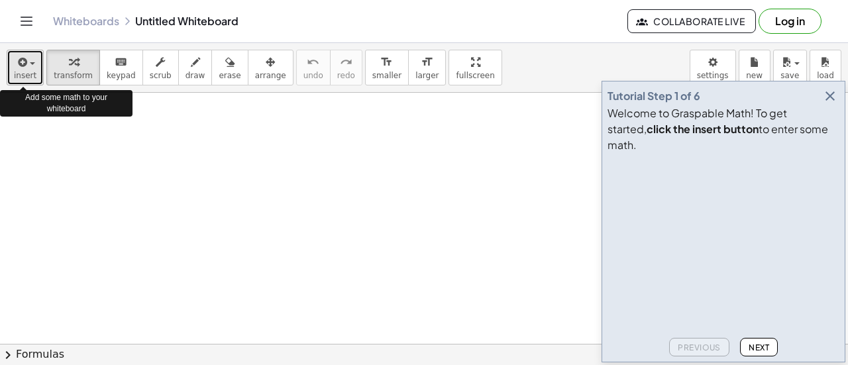
click at [31, 67] on div "button" at bounding box center [25, 62] width 23 height 16
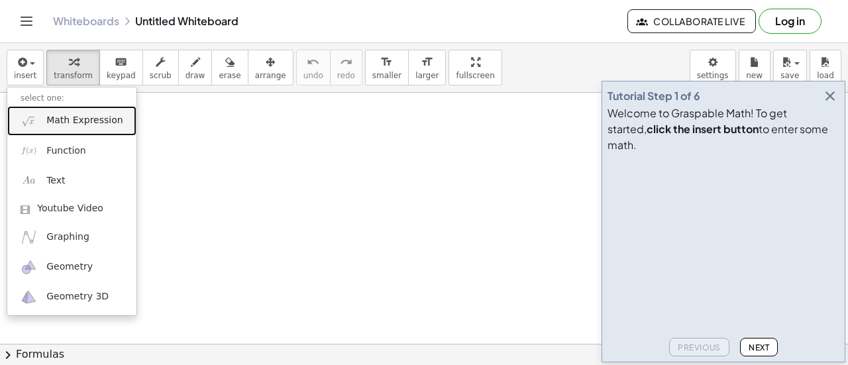
click at [40, 121] on link "Math Expression" at bounding box center [71, 121] width 129 height 30
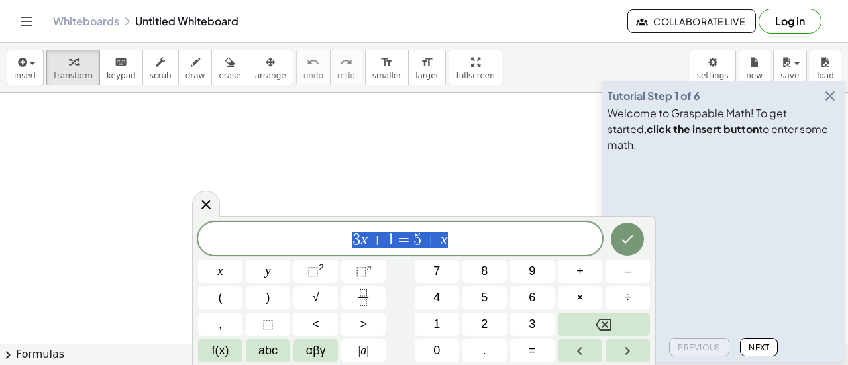
drag, startPoint x: 466, startPoint y: 241, endPoint x: 286, endPoint y: 248, distance: 181.1
click at [286, 248] on span "3 x + 1 = 5 + x" at bounding box center [400, 240] width 404 height 19
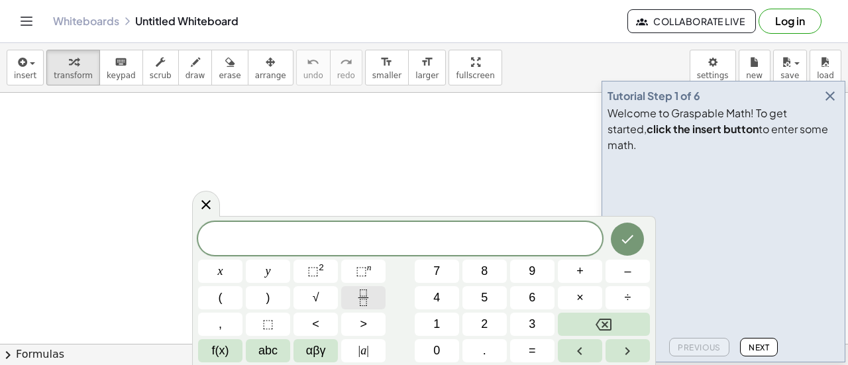
click at [354, 303] on button "Fraction" at bounding box center [363, 297] width 44 height 23
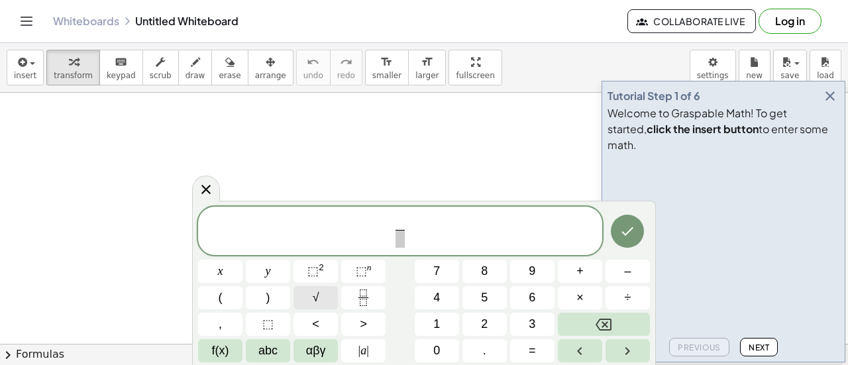
click at [317, 303] on span "√" at bounding box center [316, 298] width 7 height 18
click at [402, 241] on span "​" at bounding box center [400, 239] width 9 height 18
click at [321, 294] on button "√" at bounding box center [316, 297] width 44 height 23
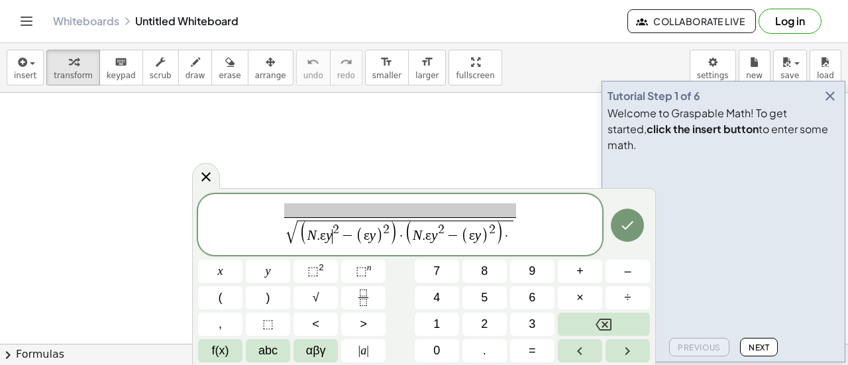
click at [329, 237] on var "y" at bounding box center [329, 235] width 7 height 16
click at [374, 235] on span "ε y ​" at bounding box center [370, 236] width 13 height 15
click at [521, 239] on span "√ ( N . ε x 2 − ( ε x ) 2 ) · ( N . ε y 2 − ( ε y ) 2 ) · ​ ​" at bounding box center [400, 225] width 404 height 47
click at [509, 234] on span "·" at bounding box center [507, 236] width 8 height 15
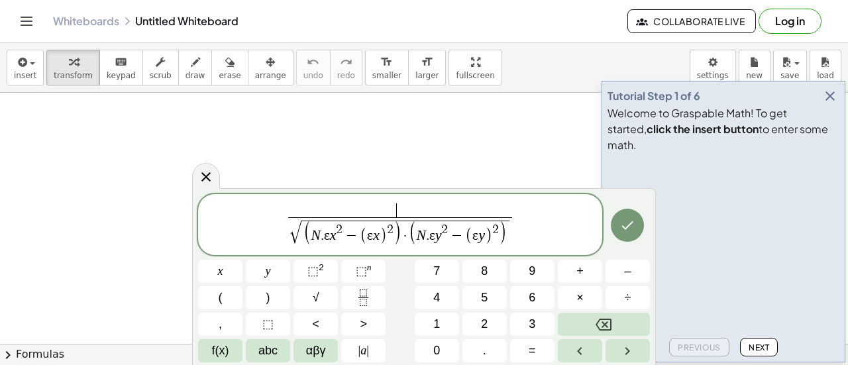
click at [388, 213] on span "​" at bounding box center [400, 210] width 225 height 15
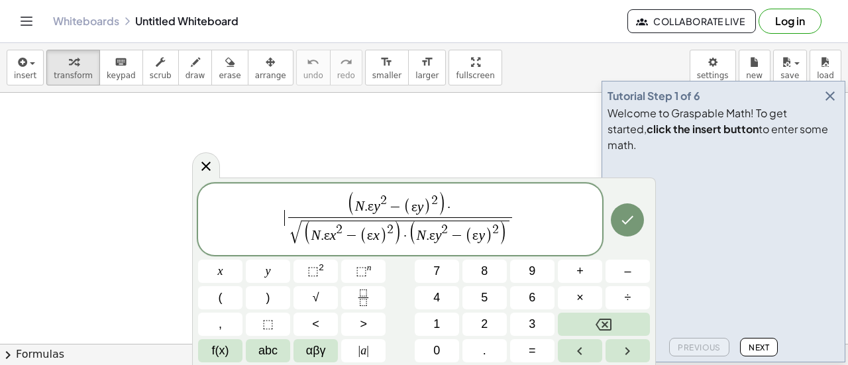
click at [280, 217] on span "​ ( N . ε y 2 − ( ε y ) 2 ) · √ ( N . ε x 2 − ( ε x ) 2 ) · ( N . ε y 2 − ( ε y…" at bounding box center [400, 220] width 404 height 58
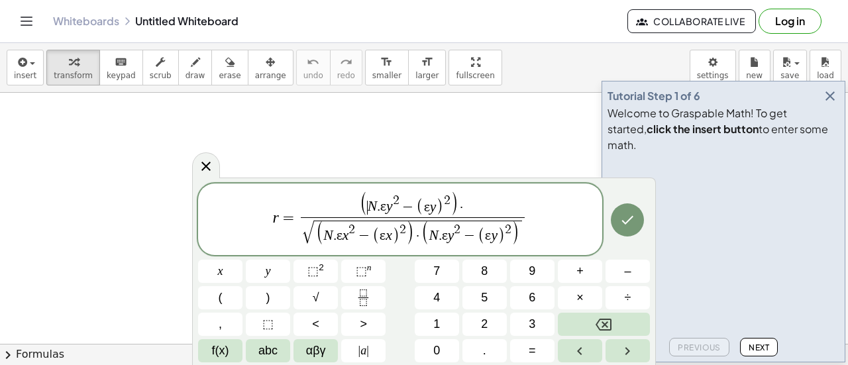
click at [368, 208] on var "N" at bounding box center [372, 207] width 9 height 16
click at [386, 213] on span "N . ε ​ y 2 − ( ε y ) 2 ·" at bounding box center [413, 207] width 225 height 22
click at [405, 205] on span "−" at bounding box center [410, 209] width 17 height 15
click at [440, 213] on span ")" at bounding box center [442, 208] width 7 height 17
click at [270, 354] on span "abc" at bounding box center [267, 351] width 19 height 18
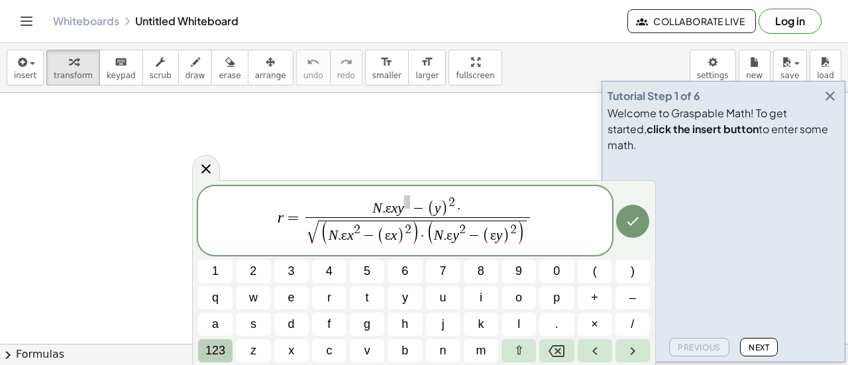
click at [214, 357] on span "123" at bounding box center [215, 351] width 20 height 18
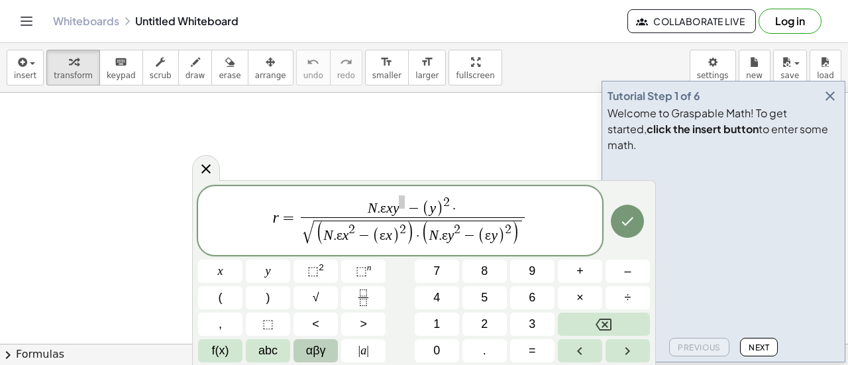
click at [306, 348] on span "αβγ" at bounding box center [316, 351] width 20 height 18
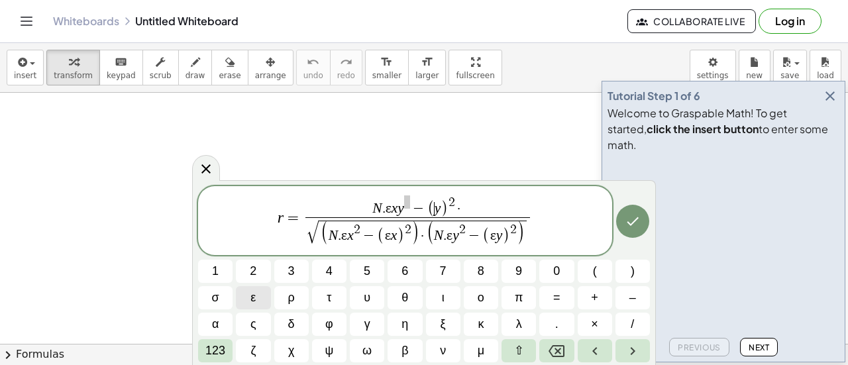
click at [249, 298] on button "ε" at bounding box center [253, 297] width 34 height 23
drag, startPoint x: 453, startPoint y: 206, endPoint x: 429, endPoint y: 208, distance: 23.3
click at [429, 208] on span ")" at bounding box center [430, 208] width 7 height 17
click at [440, 203] on span "2 ​" at bounding box center [438, 202] width 7 height 13
click at [478, 203] on span "·" at bounding box center [476, 209] width 8 height 15
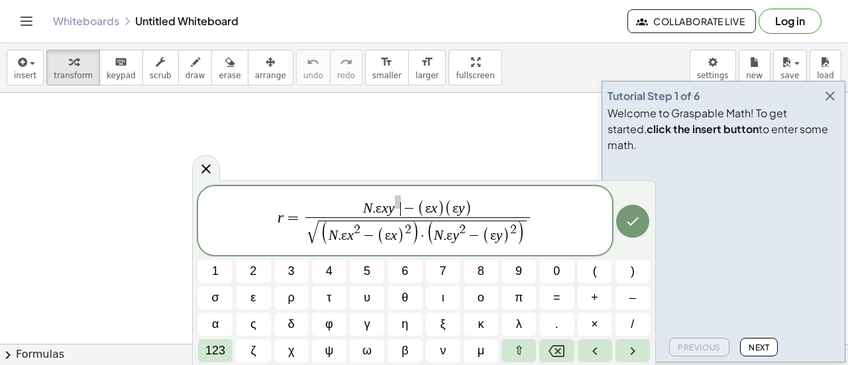
click at [403, 205] on span "−" at bounding box center [409, 209] width 17 height 15
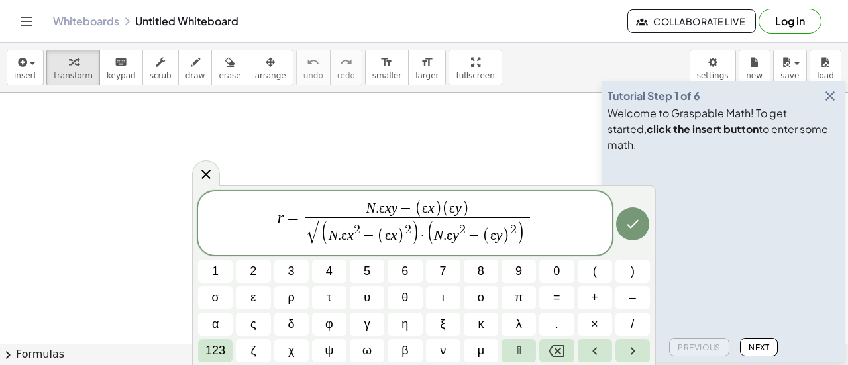
click at [240, 235] on span "r = N . ε x y ​ − ( ε x ) ( ε y ) √ ( N . ε x 2 − ( ε x ) 2 ) · ( N . ε y 2 − (…" at bounding box center [405, 224] width 414 height 50
click at [550, 225] on span "r = N . ε x y − ( ε x ) ( ε y ) √ ( N . ε x 2 − ( ε x ) 2 ) · ( N . ε y 2 − ( ε…" at bounding box center [405, 224] width 414 height 50
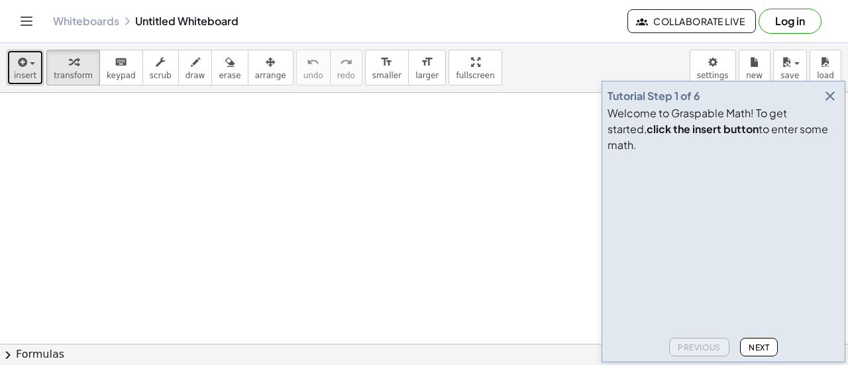
click at [23, 70] on icon "button" at bounding box center [21, 62] width 12 height 16
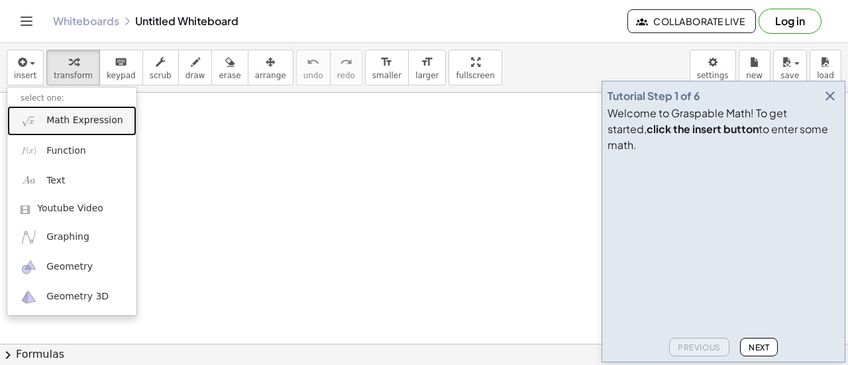
click at [52, 127] on span "Math Expression" at bounding box center [84, 120] width 76 height 13
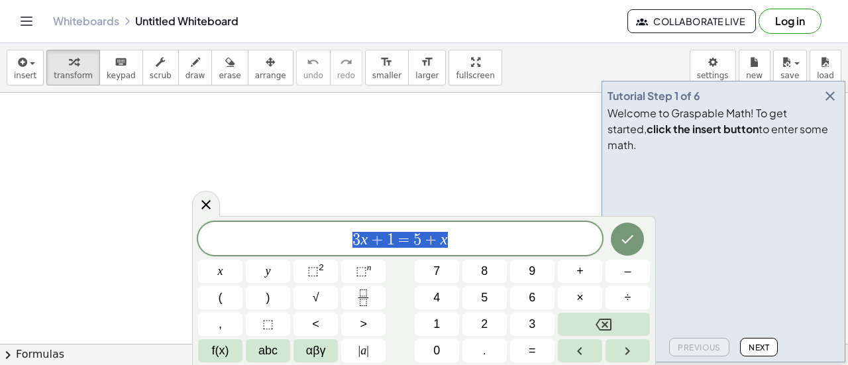
drag, startPoint x: 485, startPoint y: 229, endPoint x: 343, endPoint y: 241, distance: 142.3
click at [343, 241] on div "******** 3 x + 1 = 5 + x" at bounding box center [400, 238] width 404 height 33
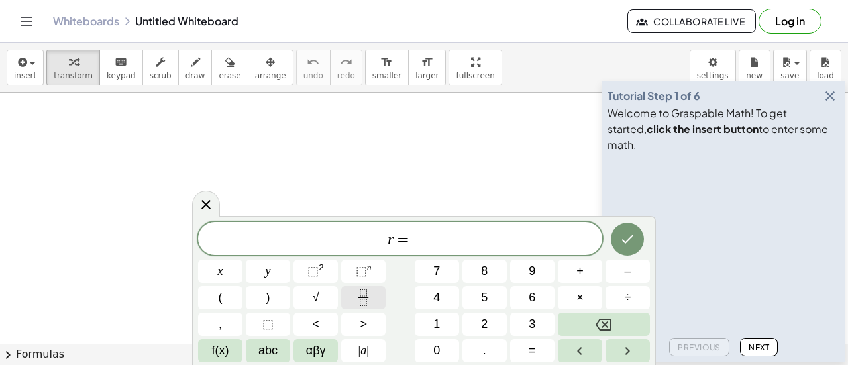
click at [360, 294] on icon "Fraction" at bounding box center [363, 293] width 7 height 7
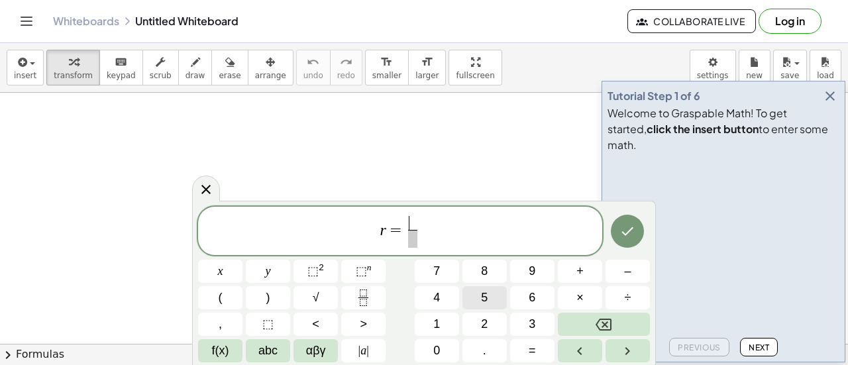
click at [481, 294] on span "5" at bounding box center [484, 298] width 7 height 18
click at [484, 344] on span "." at bounding box center [484, 351] width 3 height 18
click at [411, 224] on span "3" at bounding box center [414, 222] width 7 height 15
click at [447, 211] on div "r = 5 . 3 0 ​ ​" at bounding box center [400, 231] width 404 height 49
click at [412, 223] on span "3" at bounding box center [414, 222] width 7 height 15
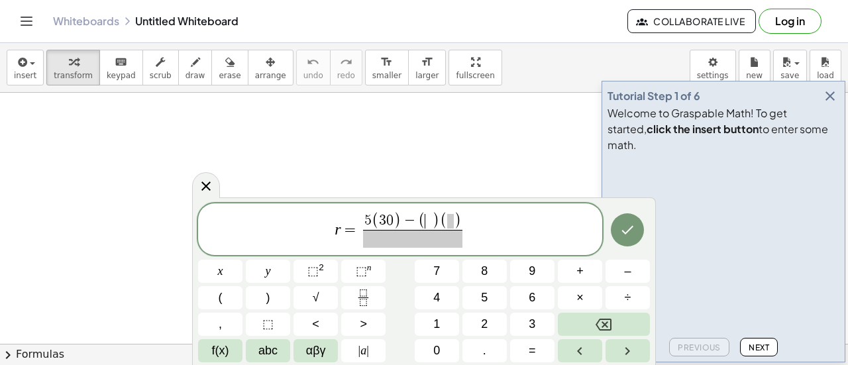
click at [432, 217] on span ")" at bounding box center [435, 221] width 7 height 17
click at [359, 242] on span "​" at bounding box center [413, 239] width 116 height 18
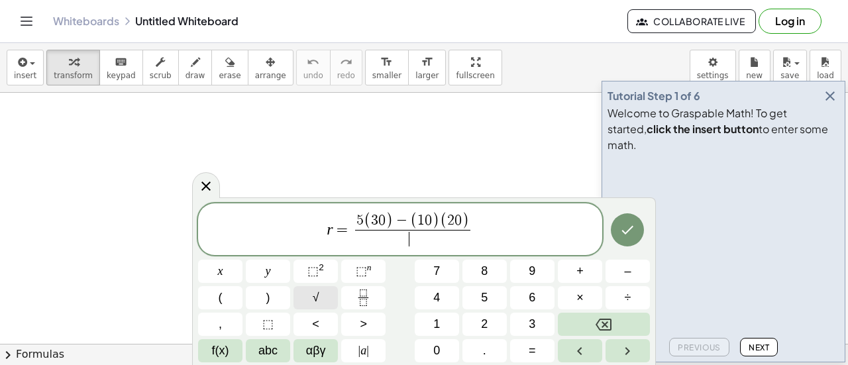
click at [311, 294] on button "√" at bounding box center [316, 297] width 44 height 23
click at [219, 305] on span "(" at bounding box center [221, 298] width 4 height 18
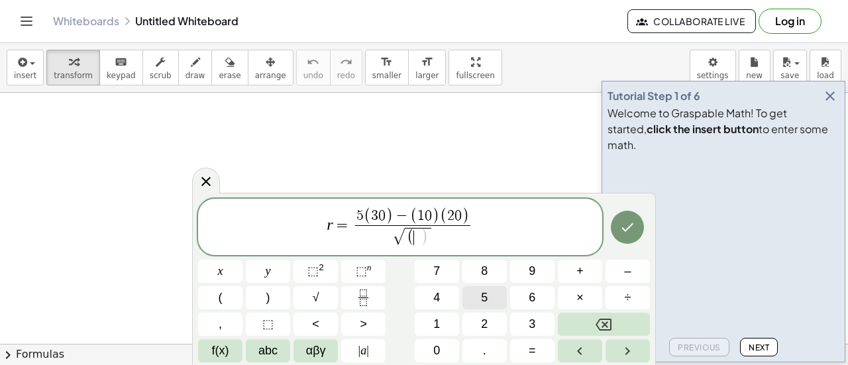
click at [486, 295] on span "5" at bounding box center [484, 298] width 7 height 18
click at [492, 347] on button "." at bounding box center [484, 350] width 44 height 23
click at [599, 324] on icon "Backspace" at bounding box center [604, 325] width 16 height 16
click at [230, 301] on button "(" at bounding box center [220, 297] width 44 height 23
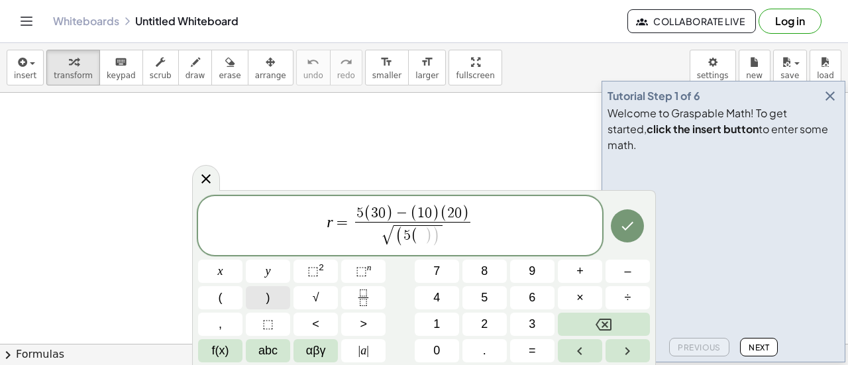
click at [269, 300] on span ")" at bounding box center [268, 298] width 4 height 18
click at [307, 276] on span "⬚" at bounding box center [312, 270] width 11 height 13
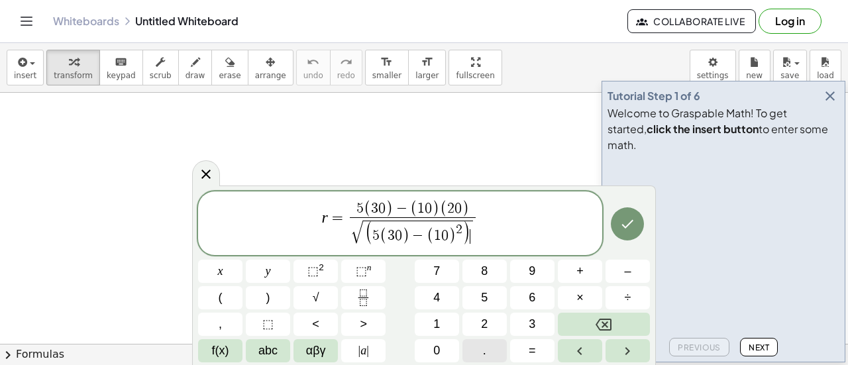
click at [484, 350] on span "." at bounding box center [484, 351] width 3 height 18
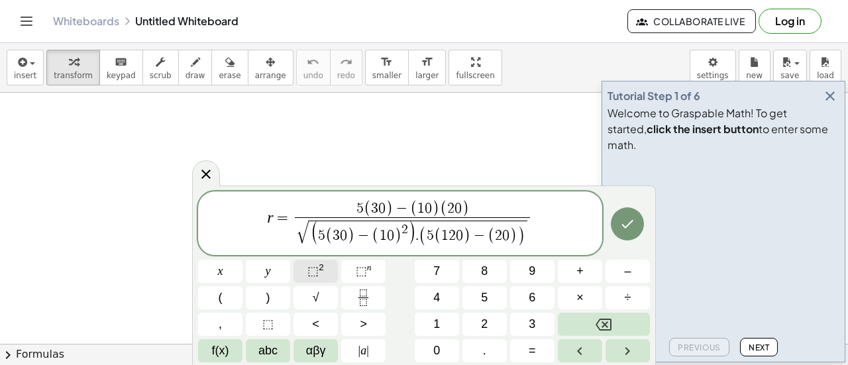
click at [325, 268] on button "⬚ 2" at bounding box center [316, 271] width 44 height 23
click at [549, 224] on span "r = 5 ( 3 0 ) − ( 1 0 ) ( 2 0 ) √ ( 5 ( 3 0 ) − ( 1 0 ) 2 ) . ( 5 ( 1 2 0 ) − (…" at bounding box center [400, 224] width 404 height 50
drag, startPoint x: 391, startPoint y: 211, endPoint x: 341, endPoint y: 211, distance: 49.7
drag, startPoint x: 470, startPoint y: 205, endPoint x: 402, endPoint y: 211, distance: 69.2
click at [402, 211] on span "1 5 0 − ( 1 0 ) ( 2 0 )" at bounding box center [413, 209] width 242 height 17
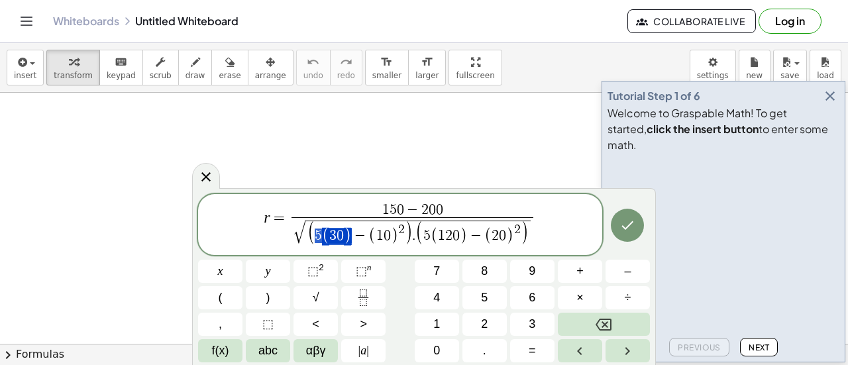
drag, startPoint x: 349, startPoint y: 235, endPoint x: 314, endPoint y: 233, distance: 34.5
drag, startPoint x: 396, startPoint y: 233, endPoint x: 360, endPoint y: 233, distance: 36.4
click at [360, 233] on span "( 1 5 0 − ( 1 0 ) 2 )" at bounding box center [360, 234] width 90 height 25
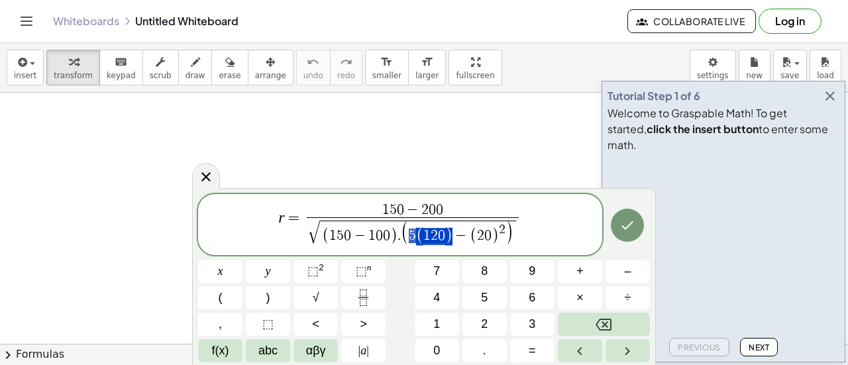
drag, startPoint x: 453, startPoint y: 235, endPoint x: 405, endPoint y: 234, distance: 47.7
click at [405, 234] on span "( 5 ( 1 2 0 ) − ( 2 0 ) 2 )" at bounding box center [457, 234] width 113 height 25
drag, startPoint x: 494, startPoint y: 233, endPoint x: 461, endPoint y: 239, distance: 33.7
click at [461, 239] on span "( 6 0 0 − ( 2 0 ) 2 )" at bounding box center [457, 234] width 90 height 25
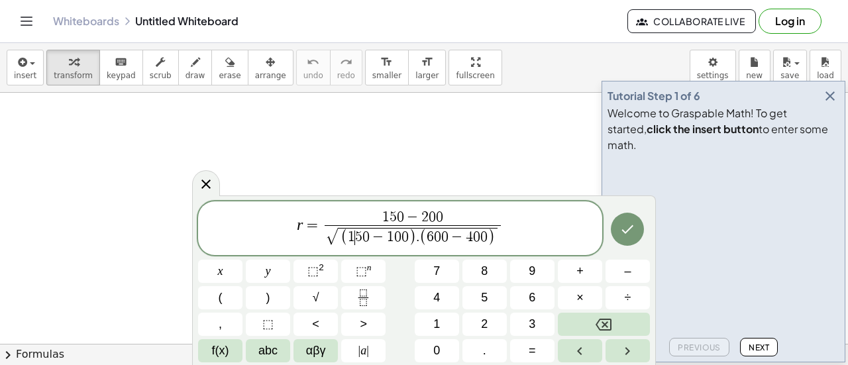
click at [354, 238] on span "1 ​ 5 0 − 1 0 0" at bounding box center [378, 238] width 61 height 15
drag, startPoint x: 404, startPoint y: 238, endPoint x: 367, endPoint y: 238, distance: 37.1
click at [367, 238] on span "( 5 0 − 1 0 0 )" at bounding box center [378, 237] width 68 height 17
drag, startPoint x: 449, startPoint y: 237, endPoint x: 405, endPoint y: 233, distance: 43.2
drag, startPoint x: 451, startPoint y: 238, endPoint x: 388, endPoint y: 246, distance: 63.4
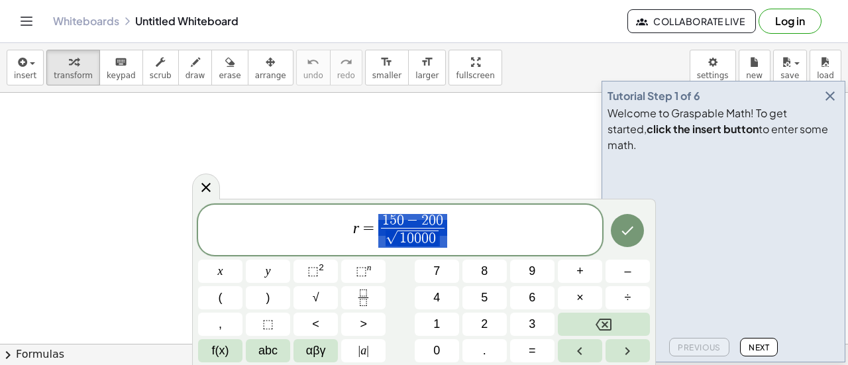
drag, startPoint x: 447, startPoint y: 219, endPoint x: 384, endPoint y: 216, distance: 62.4
drag, startPoint x: 384, startPoint y: 220, endPoint x: 442, endPoint y: 219, distance: 58.3
click at [464, 235] on span "r = − 5 0 √ 1 0 0 0 0 ​ ​" at bounding box center [400, 231] width 404 height 37
click at [444, 237] on span "− 5 0 √ 1 0 0 0 0 ​" at bounding box center [413, 231] width 64 height 34
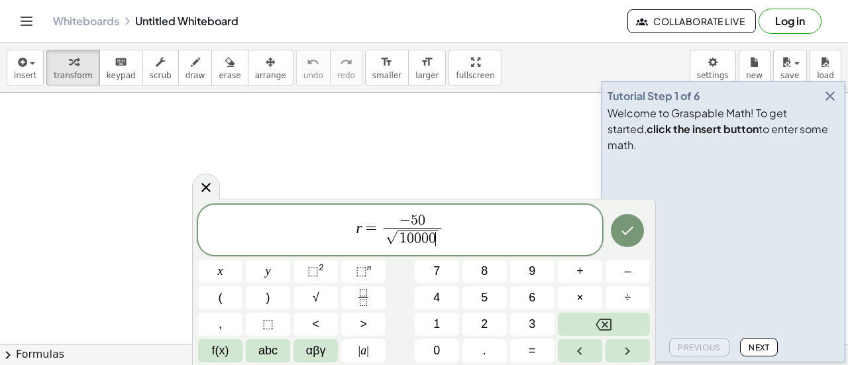
click at [439, 237] on span "√ 1 0 0 0 0 ​" at bounding box center [413, 238] width 55 height 17
drag, startPoint x: 439, startPoint y: 237, endPoint x: 398, endPoint y: 237, distance: 41.1
click at [441, 233] on span "r = − 5 0 1 0 0 ​ ​" at bounding box center [400, 232] width 404 height 35
drag, startPoint x: 439, startPoint y: 238, endPoint x: 423, endPoint y: 238, distance: 15.9
click at [423, 238] on span "r = − 5 0 1 0 0 ​" at bounding box center [400, 232] width 404 height 35
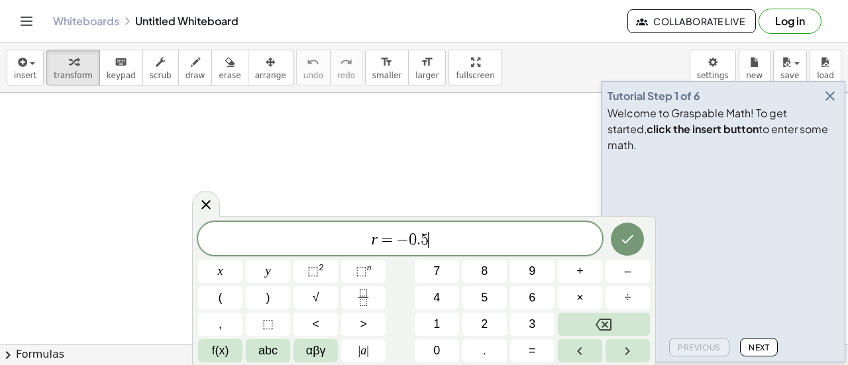
click at [505, 242] on span "r = − 0 . 5 ​" at bounding box center [400, 240] width 404 height 19
